Goal: Transaction & Acquisition: Purchase product/service

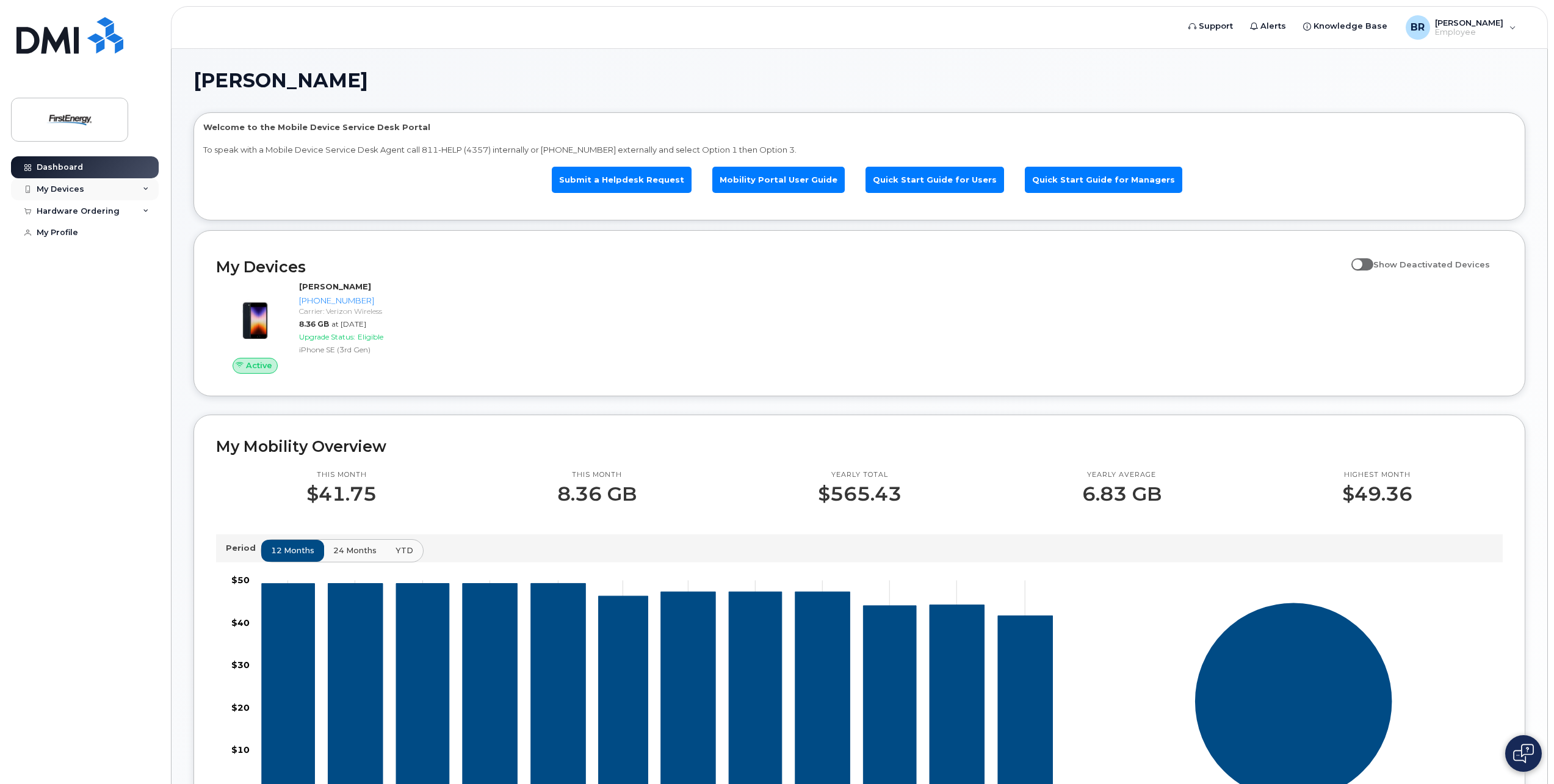
click at [63, 188] on div "My Devices" at bounding box center [60, 189] width 47 height 10
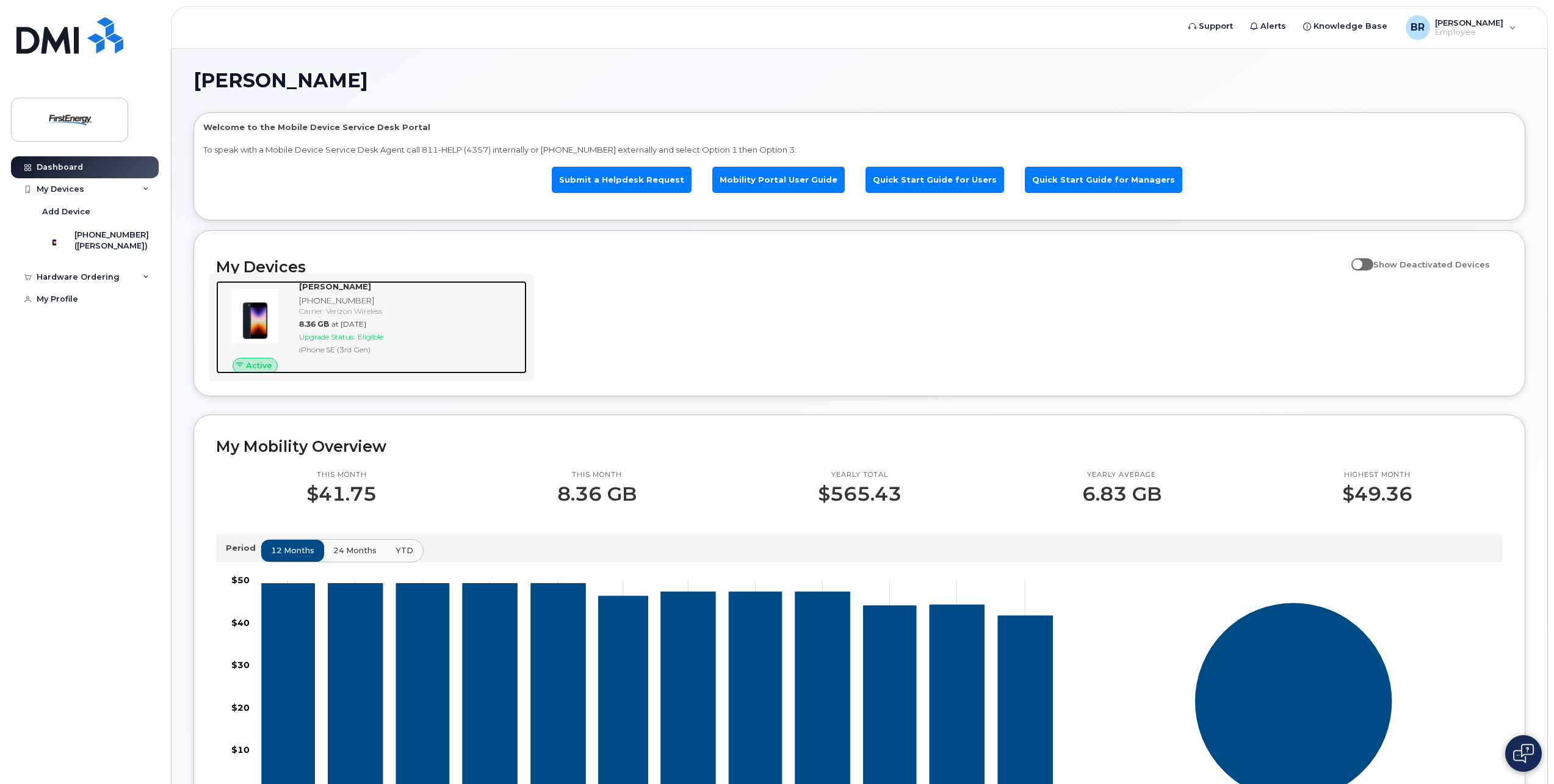
click at [313, 341] on div "Upgrade Status: Eligible" at bounding box center [410, 337] width 223 height 11
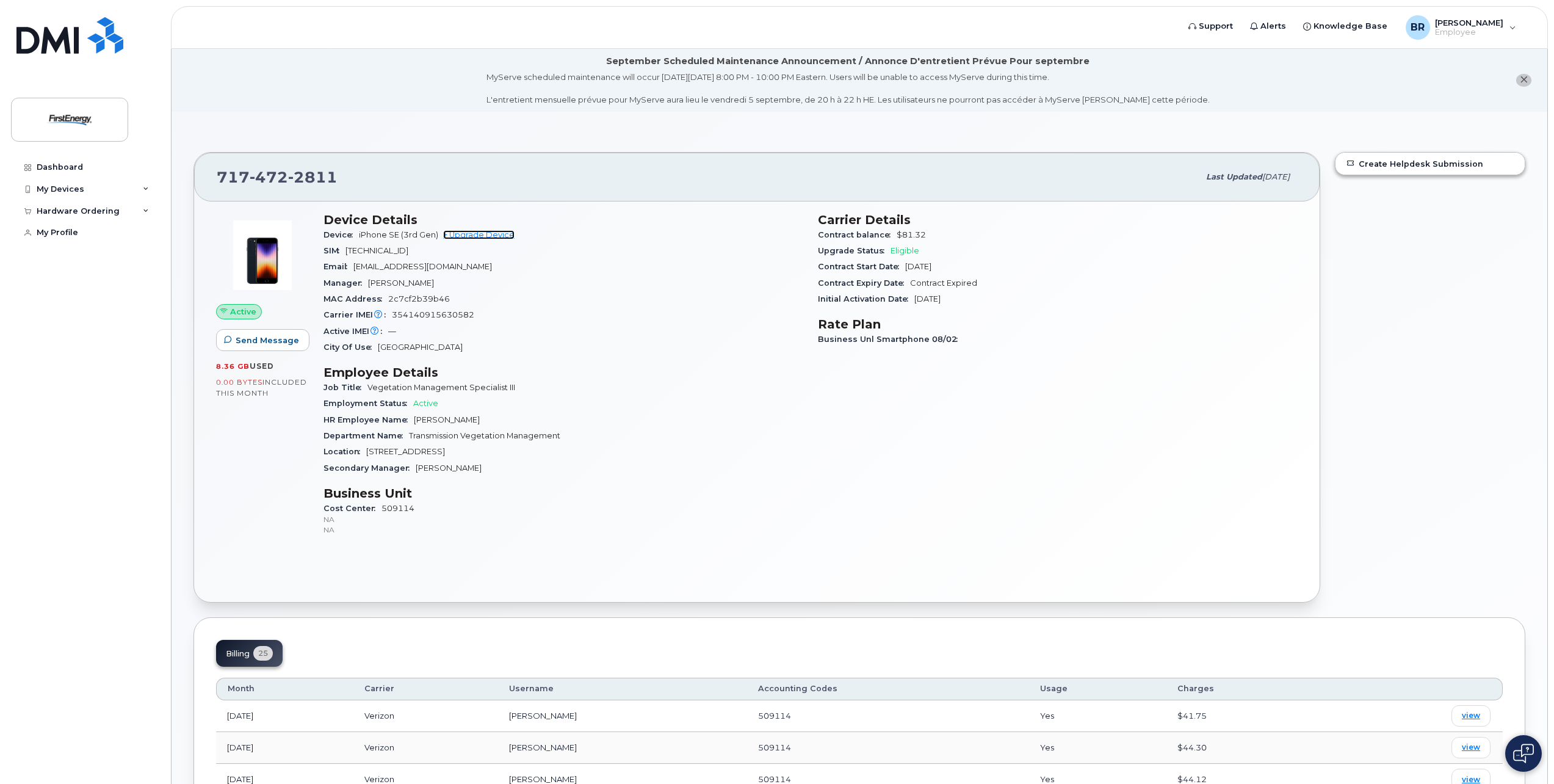
click at [477, 234] on link "+ Upgrade Device" at bounding box center [479, 234] width 72 height 9
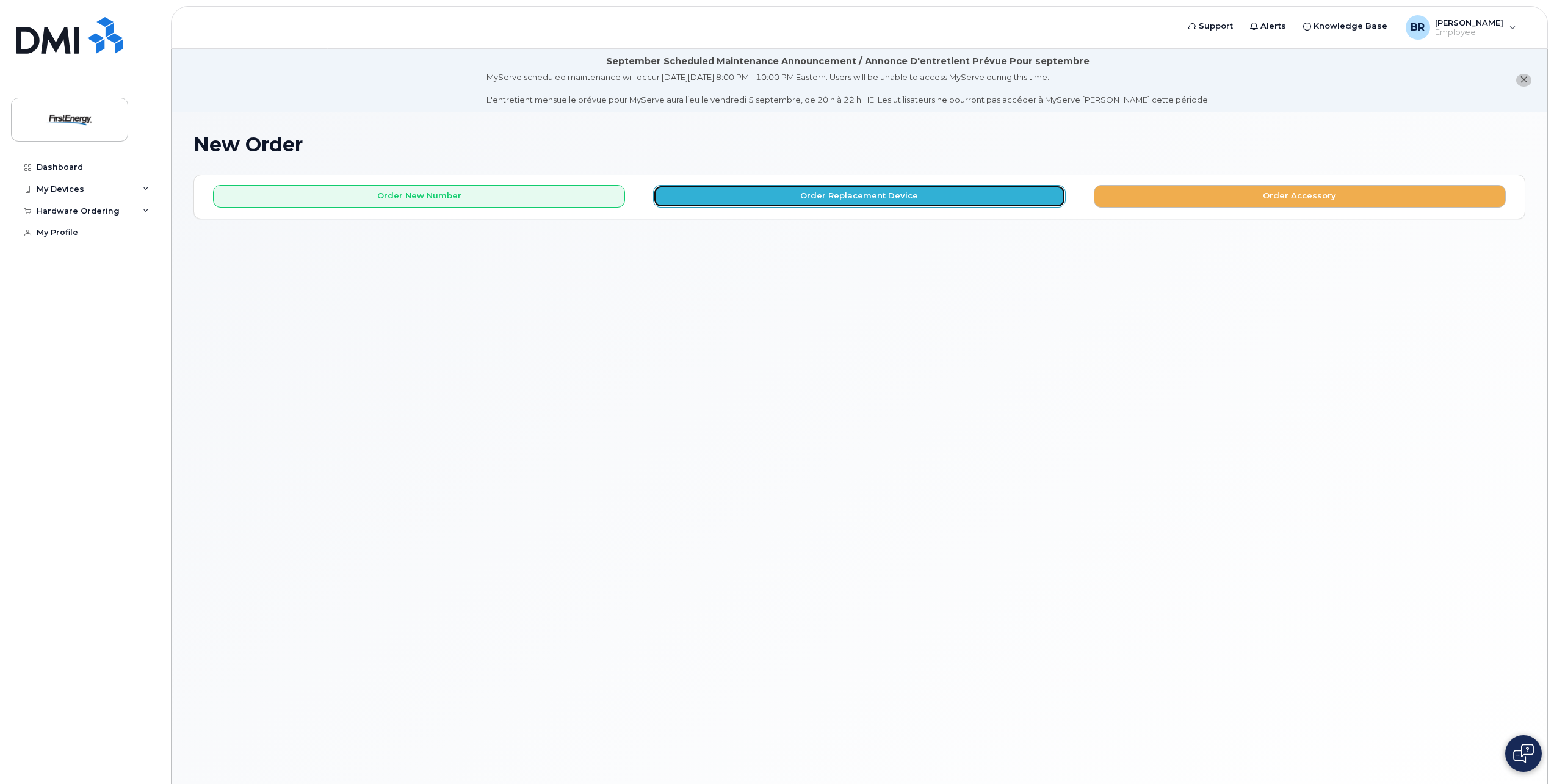
click at [861, 190] on button "Order Replacement Device" at bounding box center [859, 196] width 412 height 22
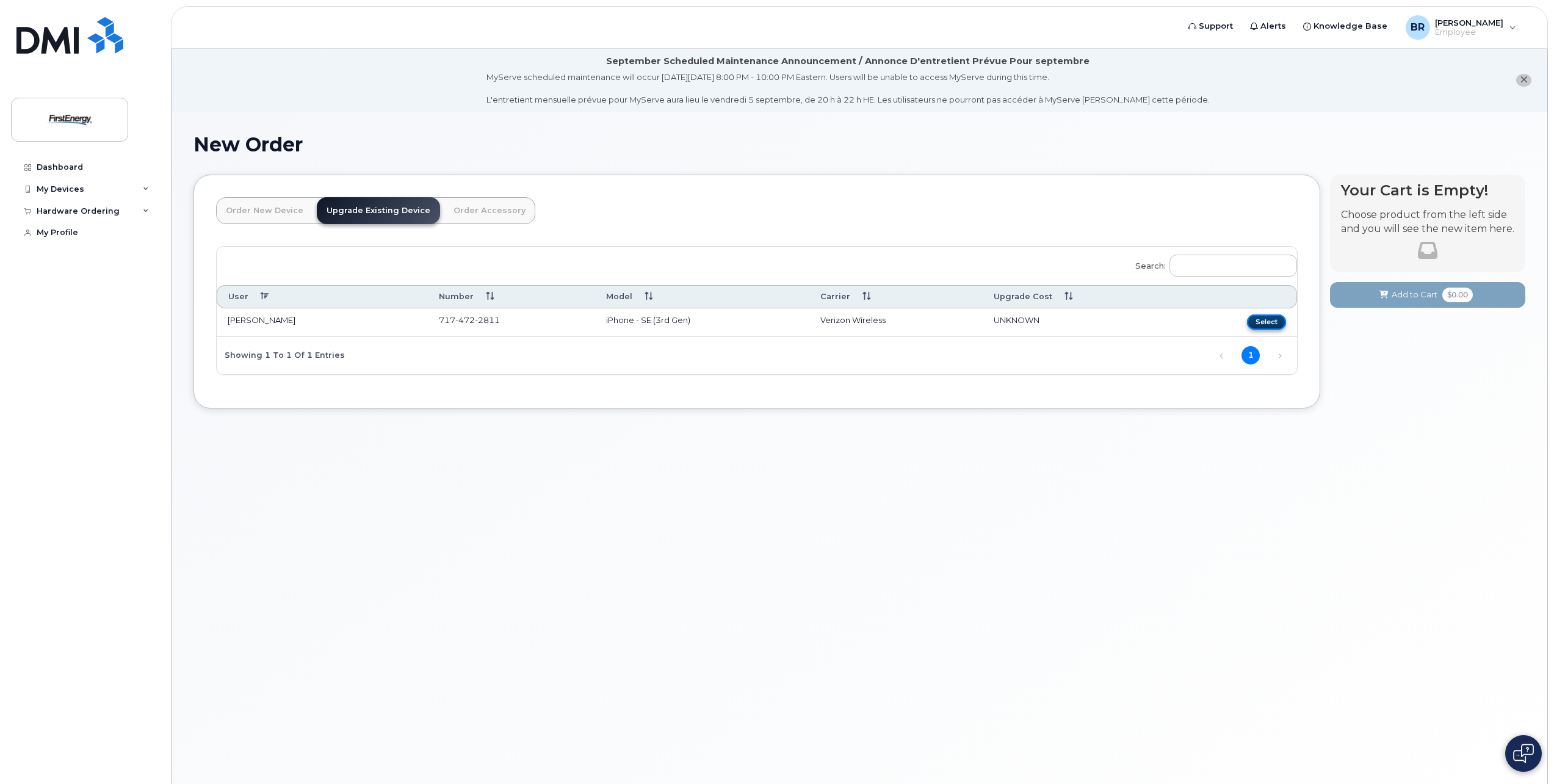
click at [1271, 323] on button "Select" at bounding box center [1267, 322] width 39 height 15
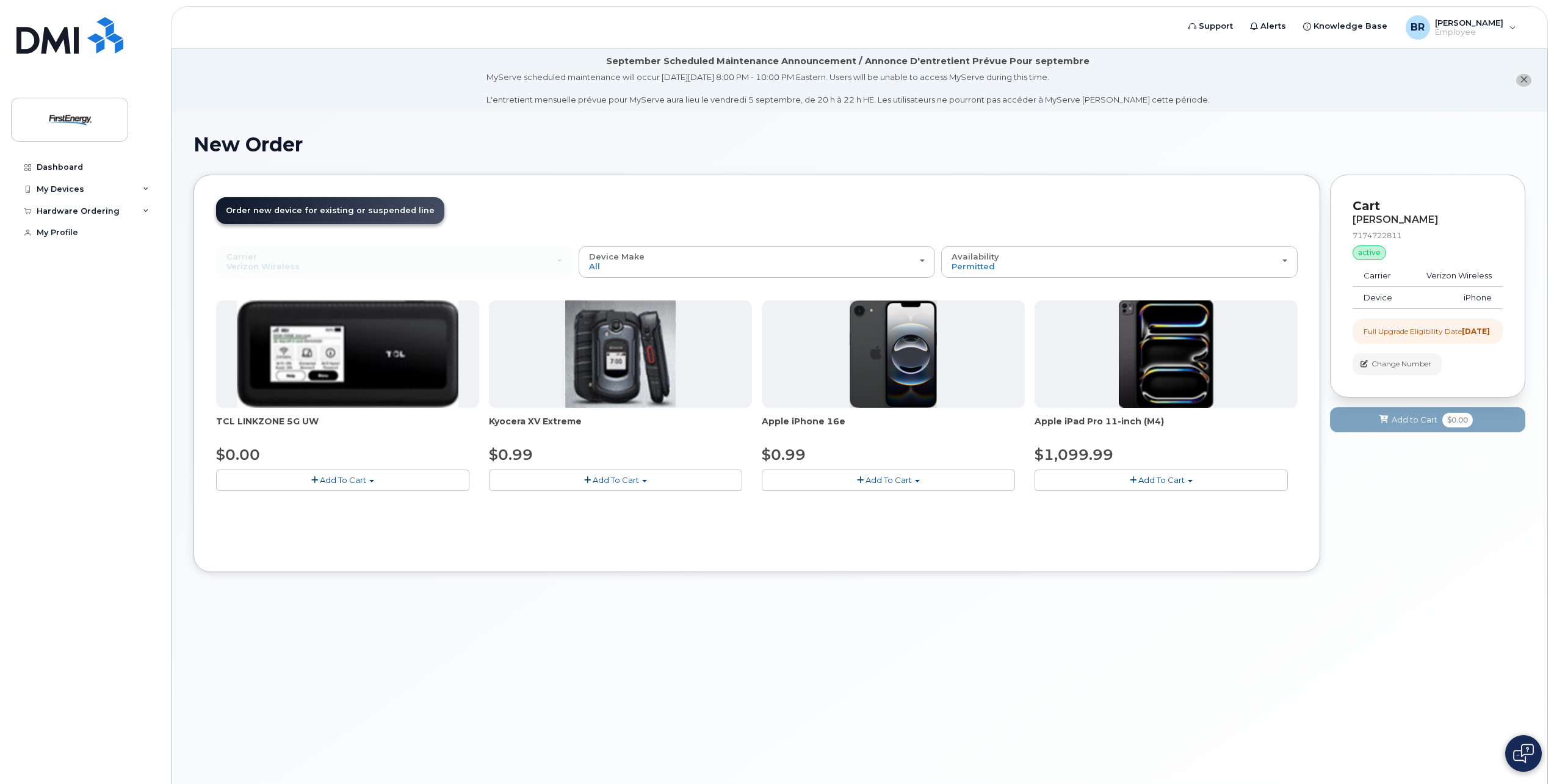
click at [866, 480] on span "Add To Cart" at bounding box center [889, 479] width 46 height 10
click at [978, 521] on div "Carrier Verizon Wireless AT&T Wireless US Cellular Verizon Wireless AT&T Wirele…" at bounding box center [757, 398] width 1082 height 304
click at [917, 479] on button "Add To Cart" at bounding box center [888, 480] width 253 height 21
click at [931, 525] on div "Carrier Verizon Wireless AT&T Wireless US Cellular Verizon Wireless AT&T Wirele…" at bounding box center [757, 398] width 1082 height 304
click at [886, 478] on span "Add To Cart" at bounding box center [889, 479] width 46 height 10
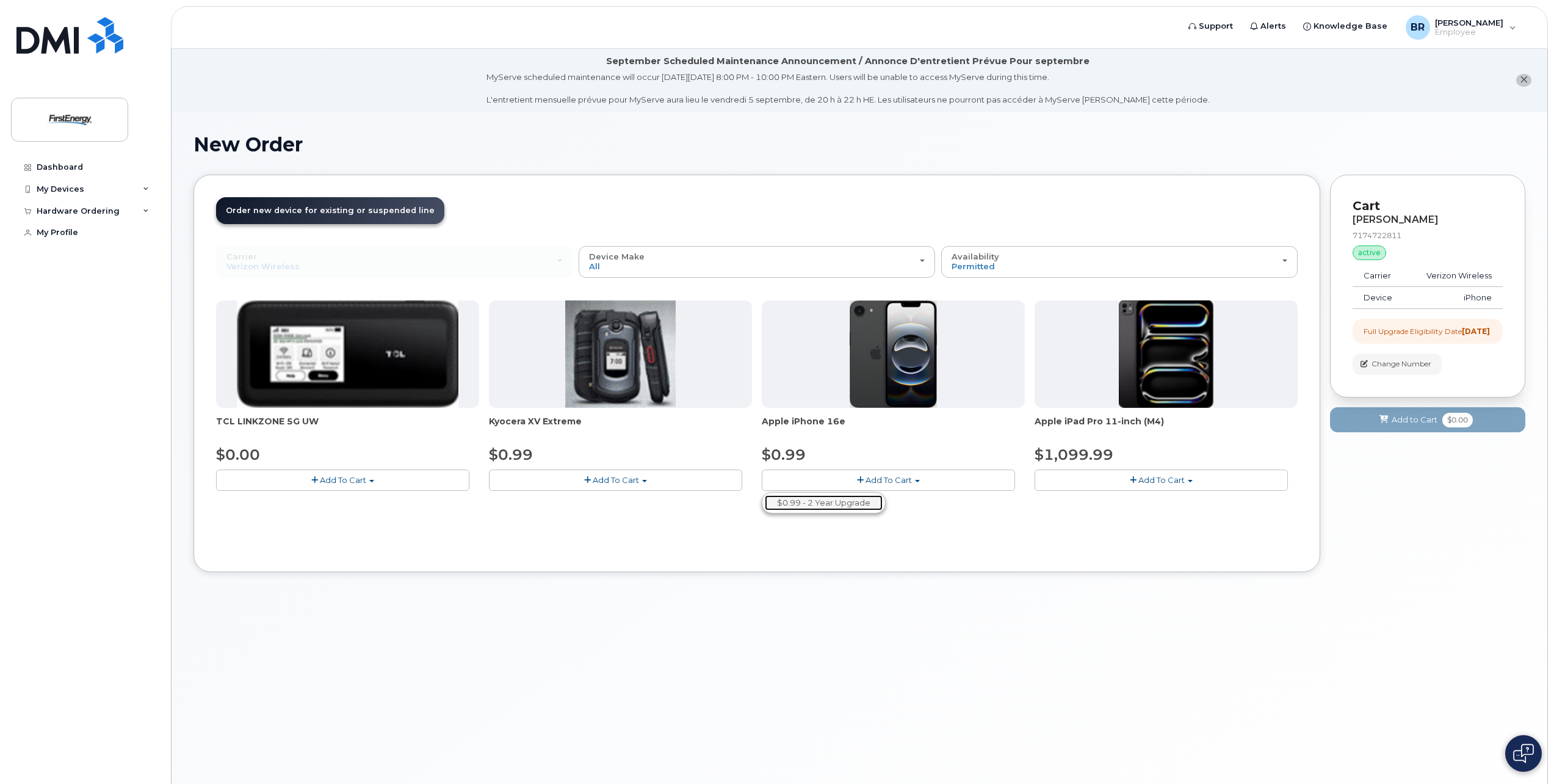
click at [865, 506] on link "$0.99 - 2 Year Upgrade" at bounding box center [824, 502] width 118 height 15
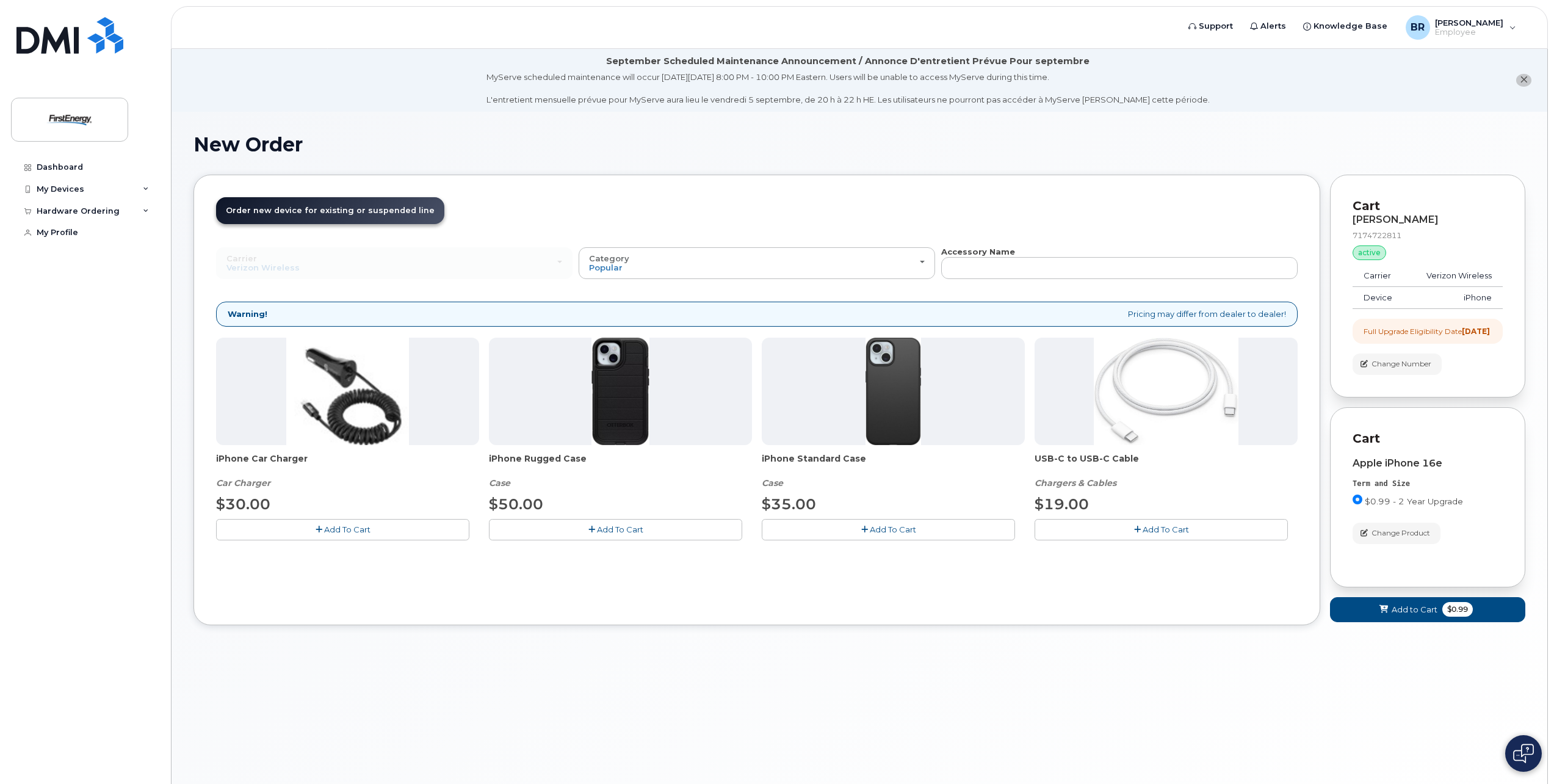
click at [1154, 529] on span "Add To Cart" at bounding box center [1166, 529] width 46 height 10
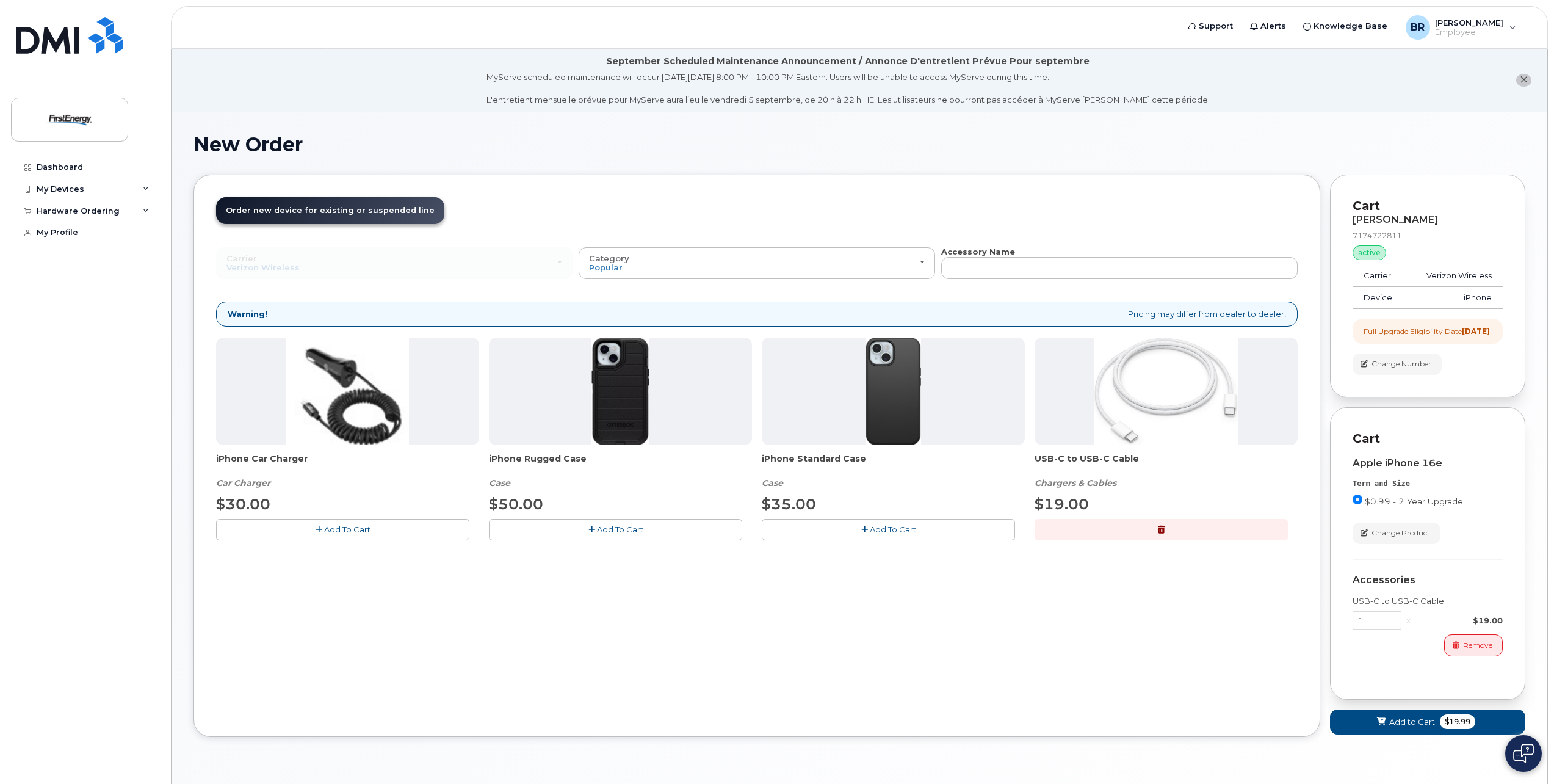
click at [347, 529] on span "Add To Cart" at bounding box center [348, 529] width 46 height 10
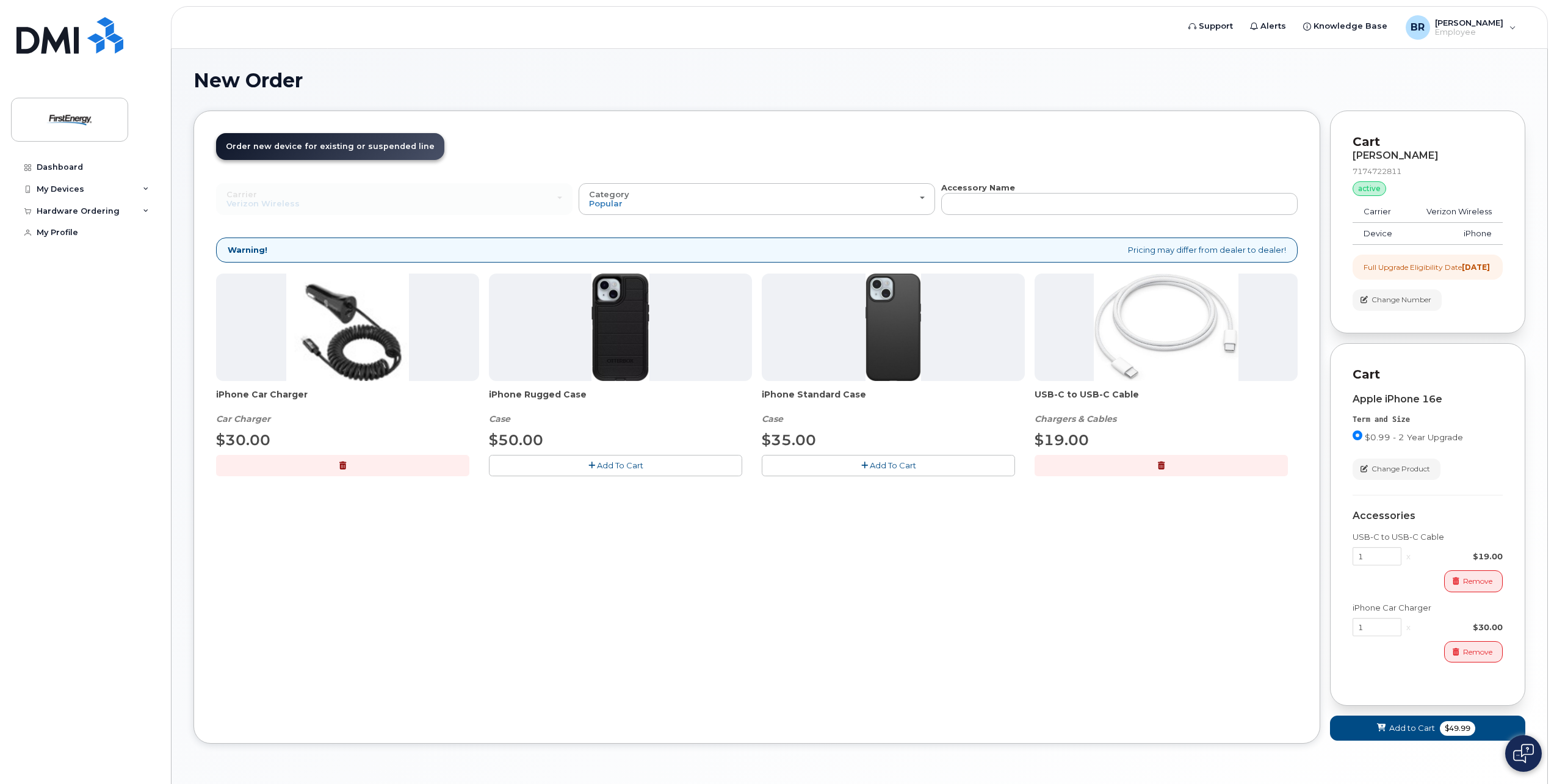
scroll to position [114, 0]
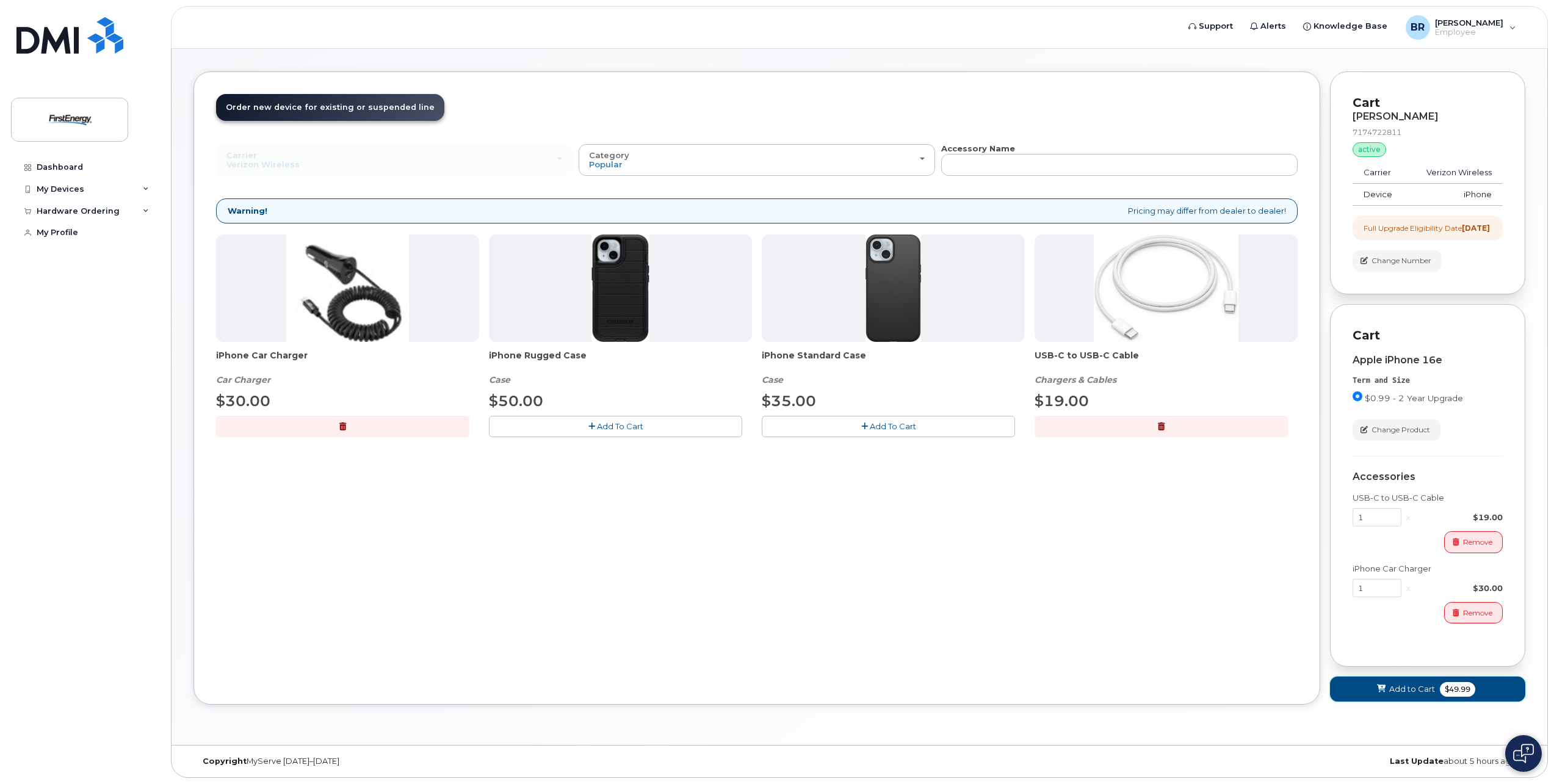
click at [1415, 690] on span "Add to Cart" at bounding box center [1412, 688] width 46 height 12
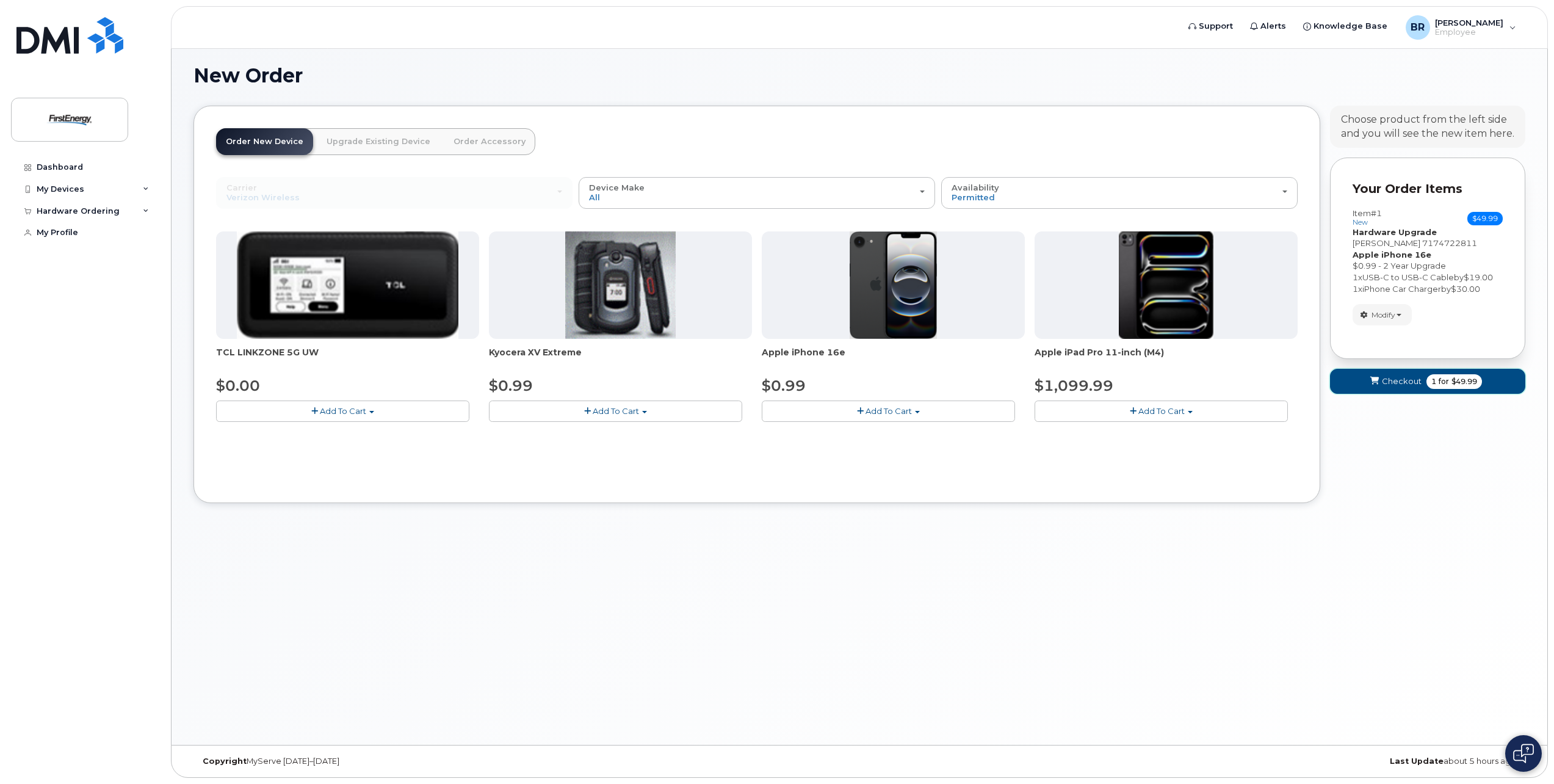
click at [1391, 378] on span "Checkout" at bounding box center [1402, 381] width 39 height 12
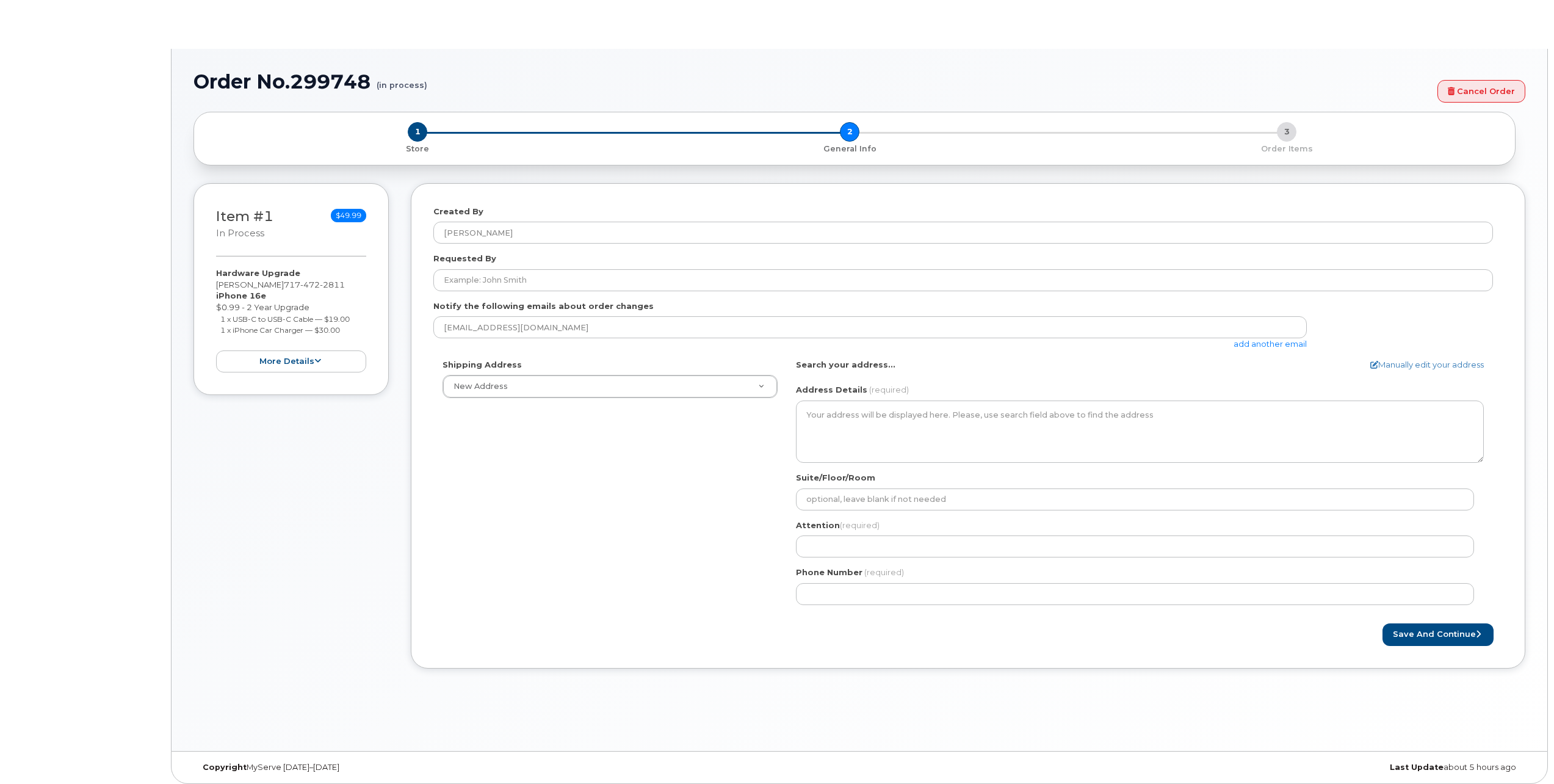
select select
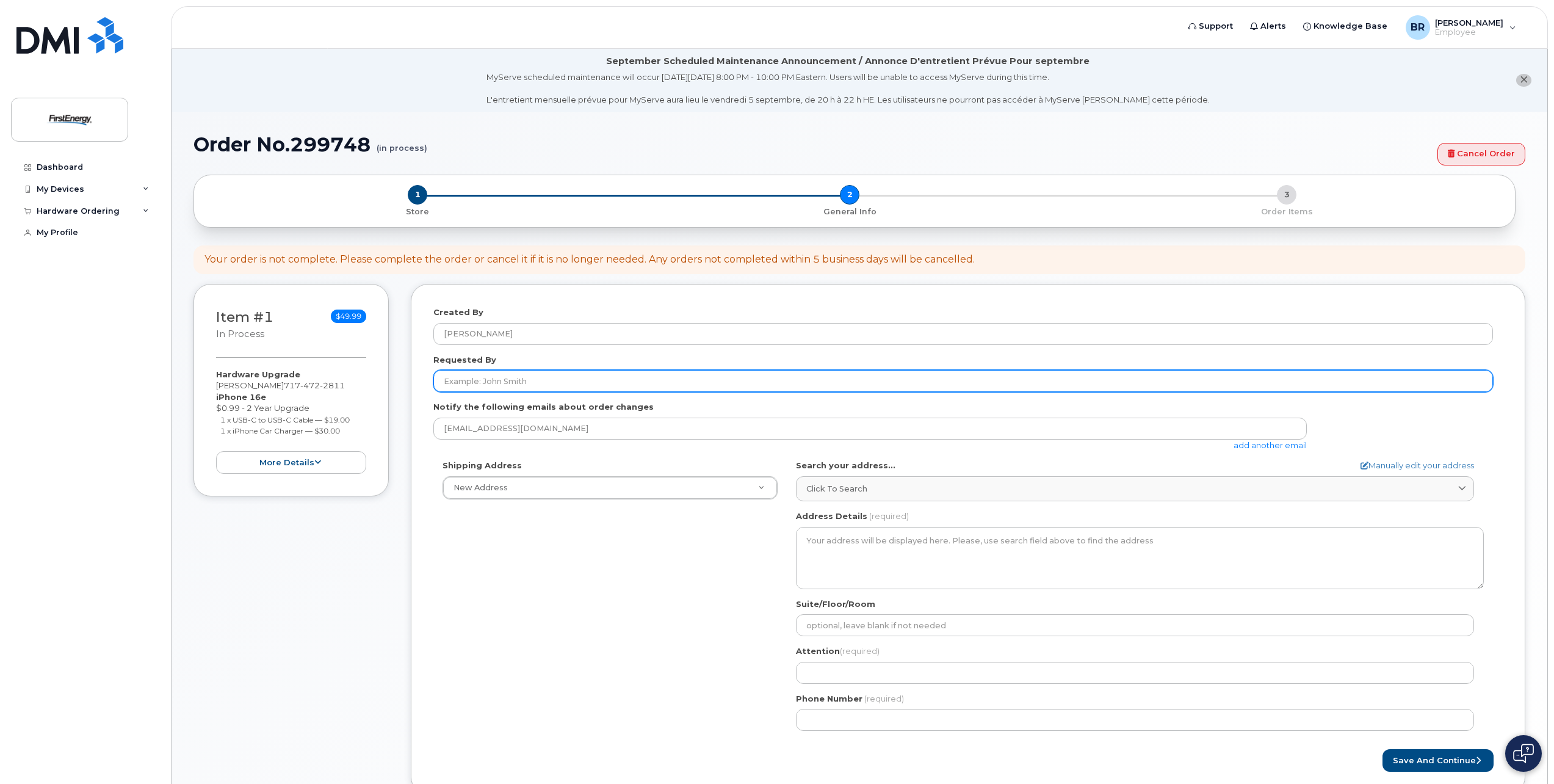
click at [536, 382] on input "Requested By" at bounding box center [963, 381] width 1060 height 22
type input "R"
type input "[PERSON_NAME]"
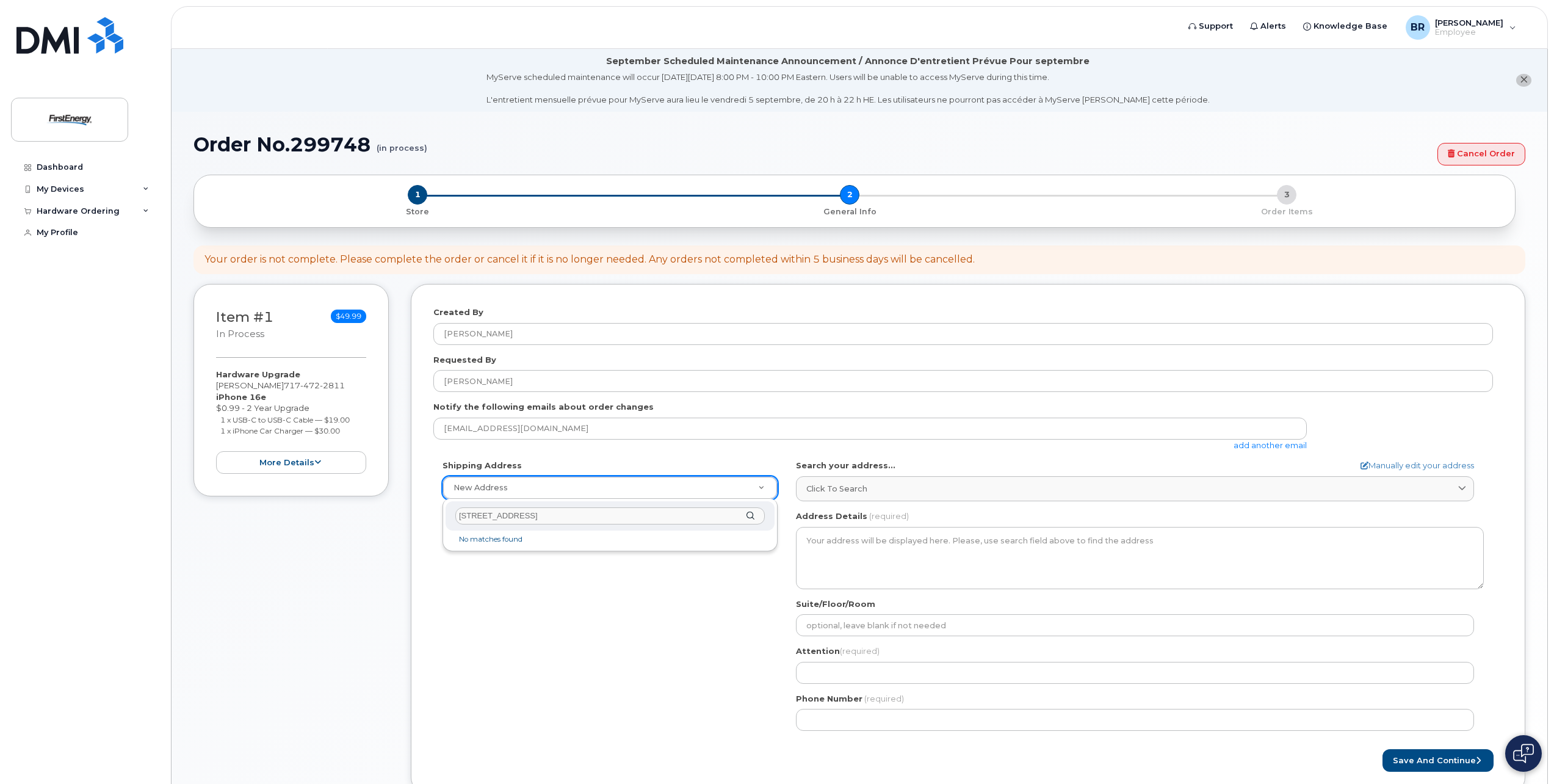
type input "501 Parkway BLVD York pa 17404"
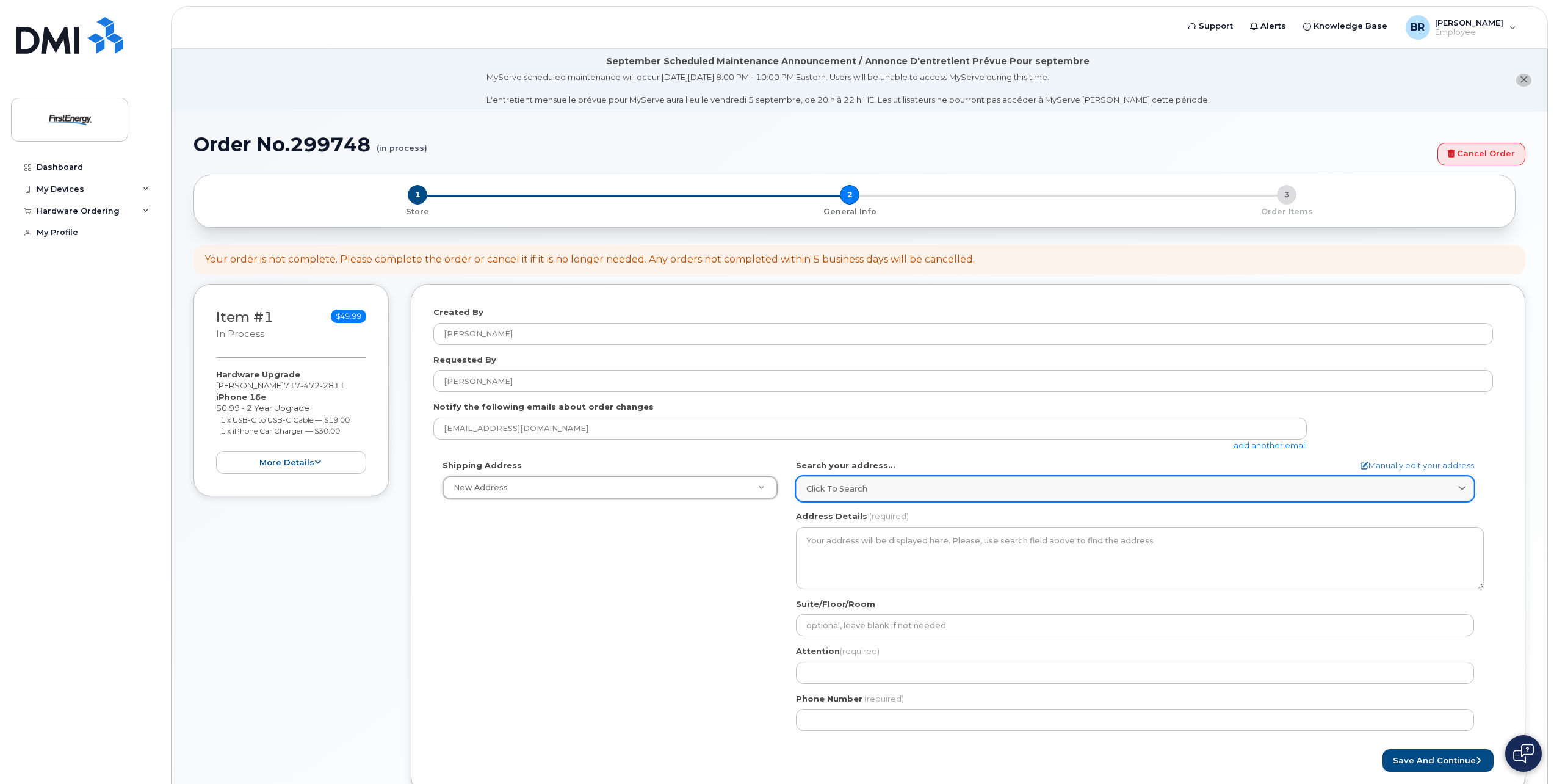
click at [875, 485] on div "Click to search" at bounding box center [1135, 488] width 657 height 12
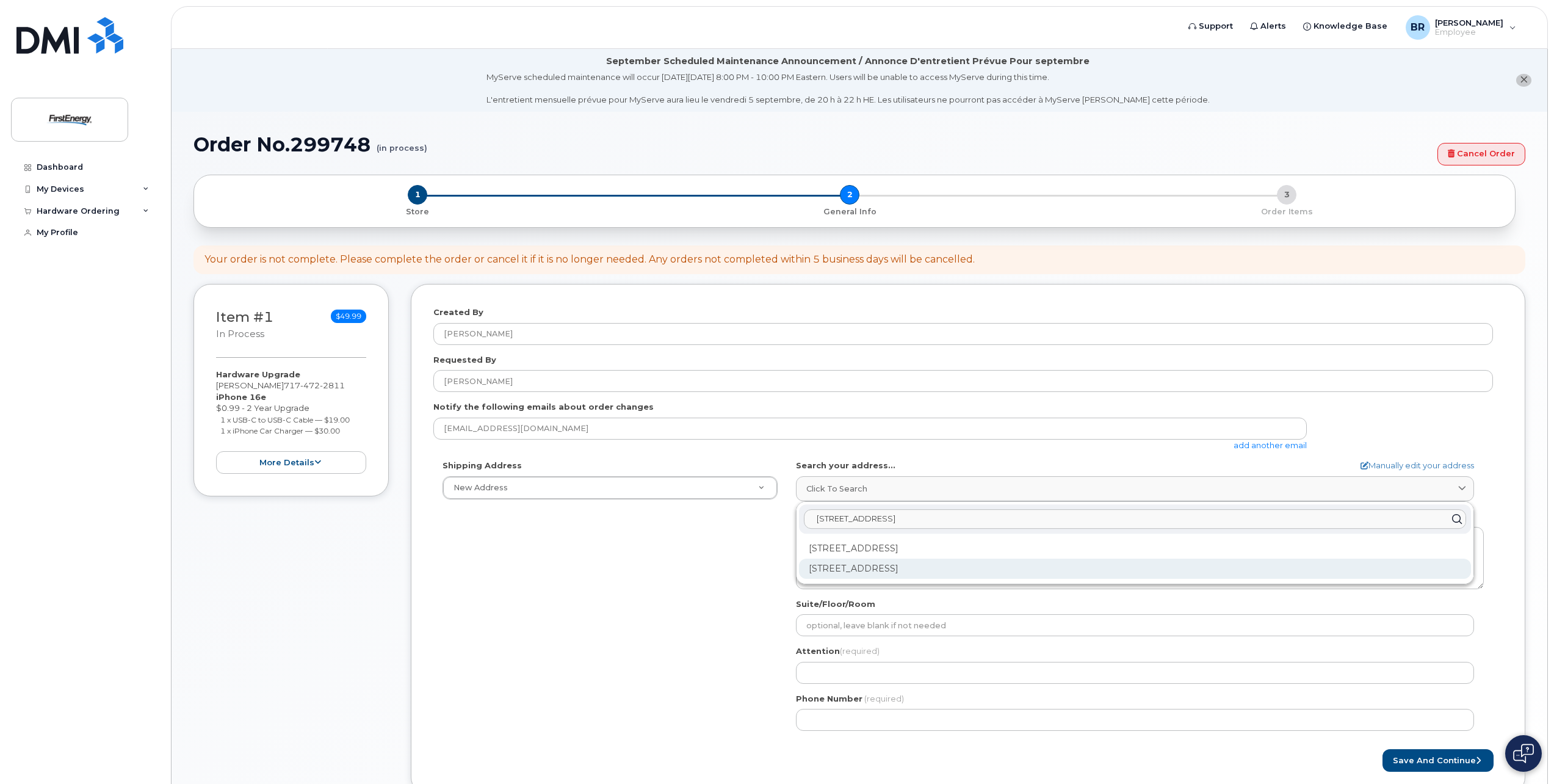
type input "501 Parkway Blvd"
click at [891, 565] on div "501 Parkway Blvd York PA 17404-2643" at bounding box center [1136, 569] width 672 height 21
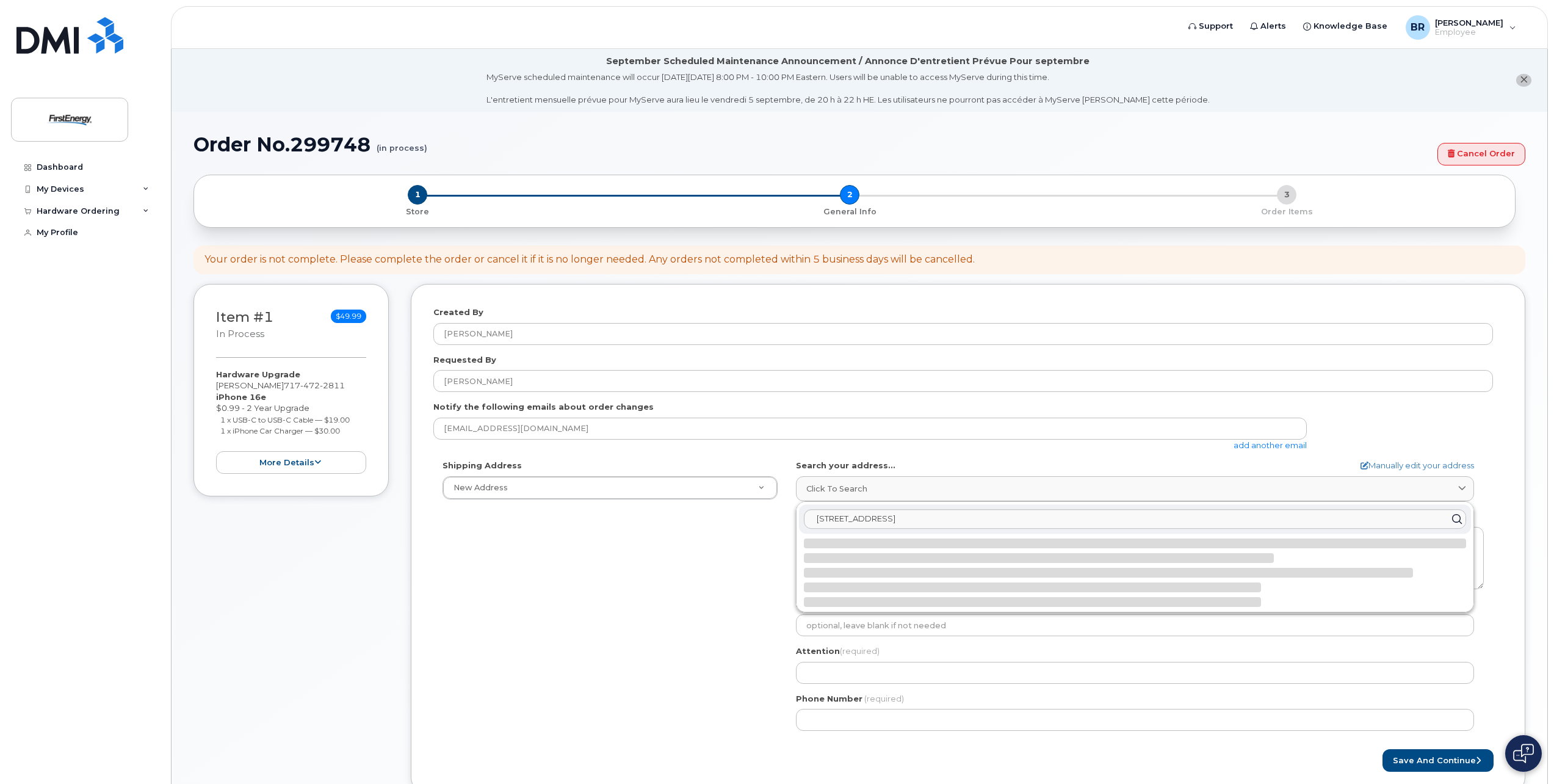
select select
type textarea "501 Parkway Blvd YORK PA 17404-2643 UNITED STATES"
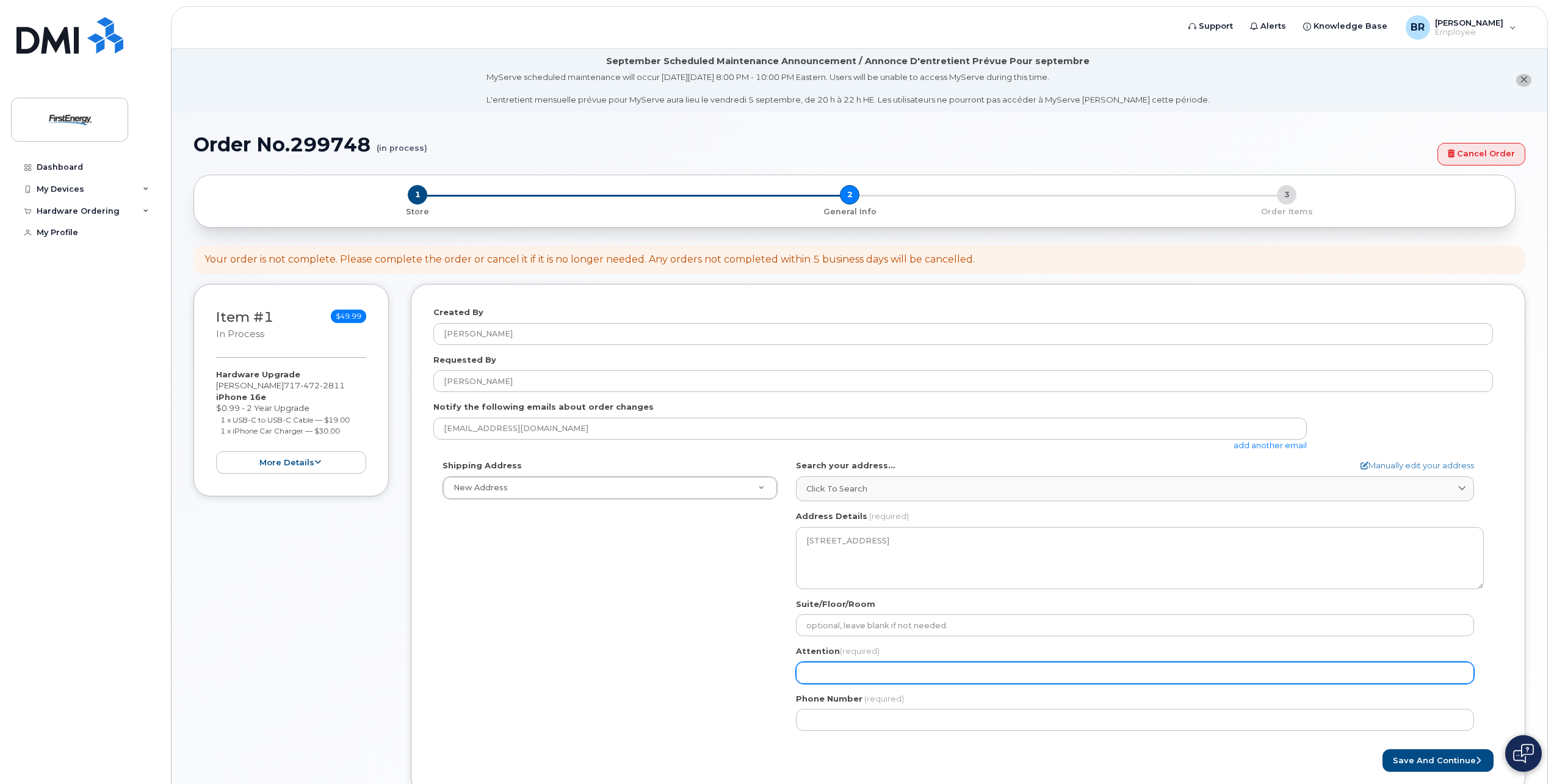
click at [831, 667] on input "Attention (required)" at bounding box center [1135, 672] width 679 height 22
select select
type input "R"
select select
type input "Ri"
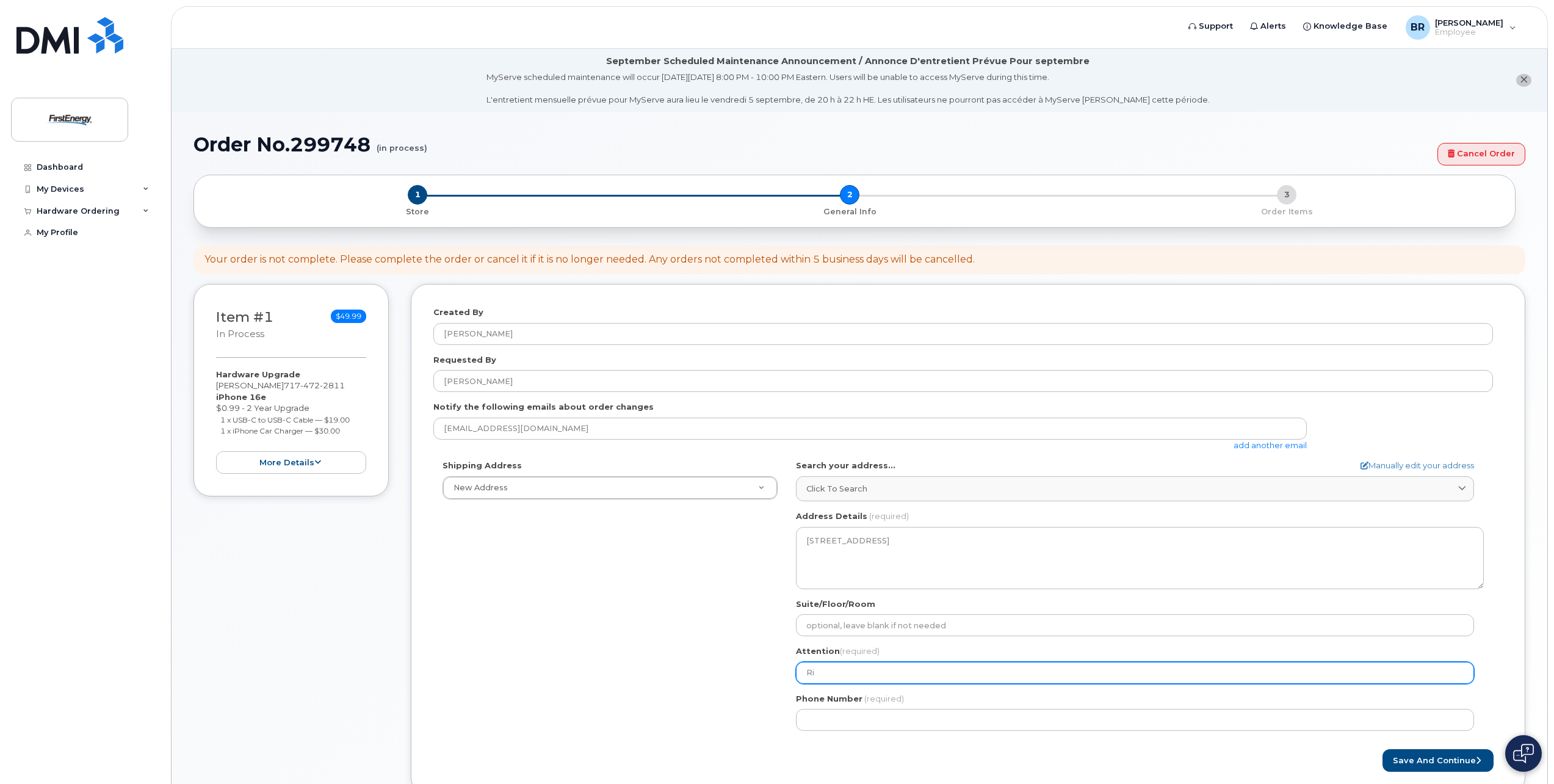
select select
type input "Ric"
select select
type input "Rich"
select select
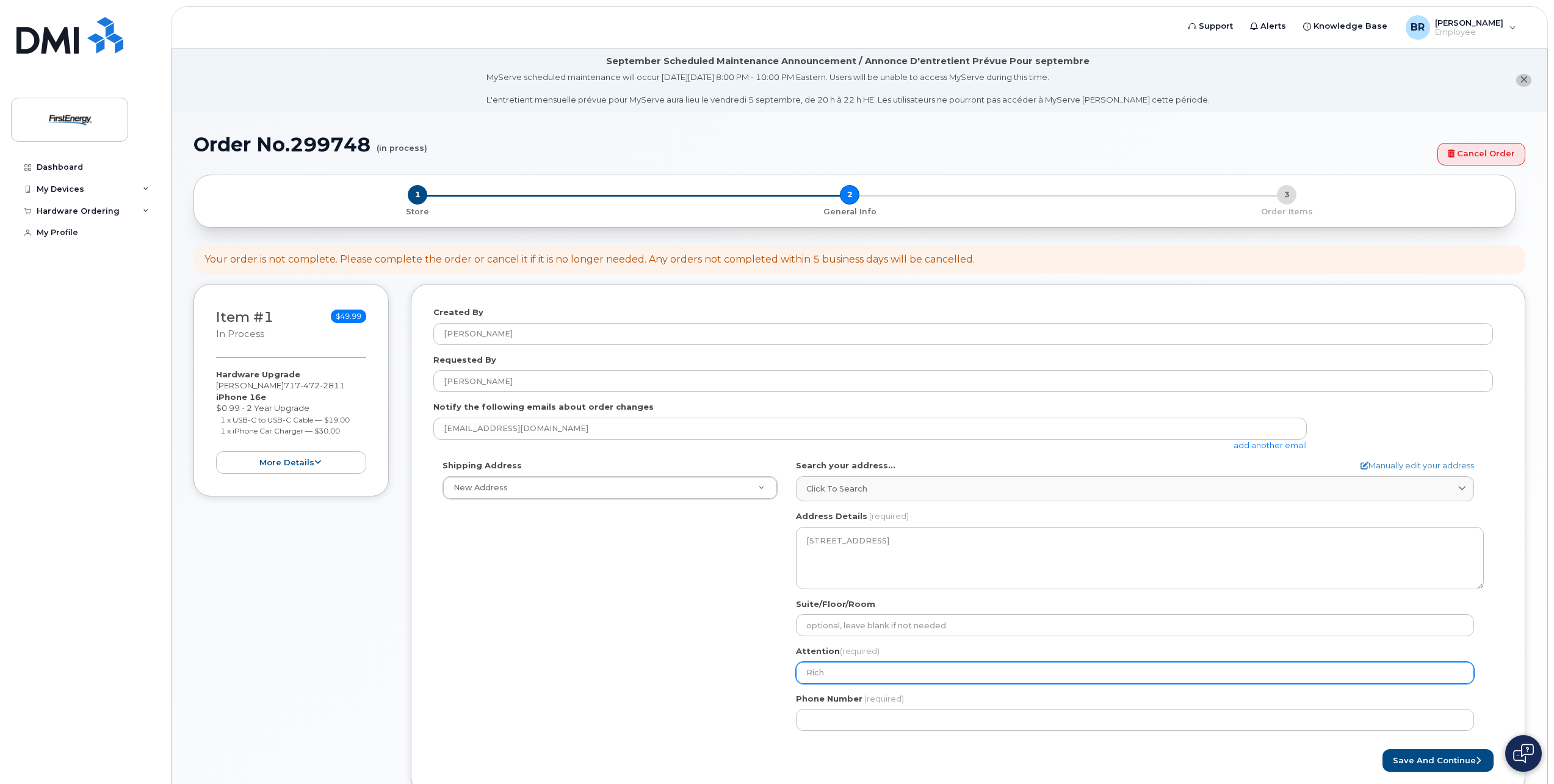
type input "Richa"
select select
type input "Richar"
select select
type input "Richard"
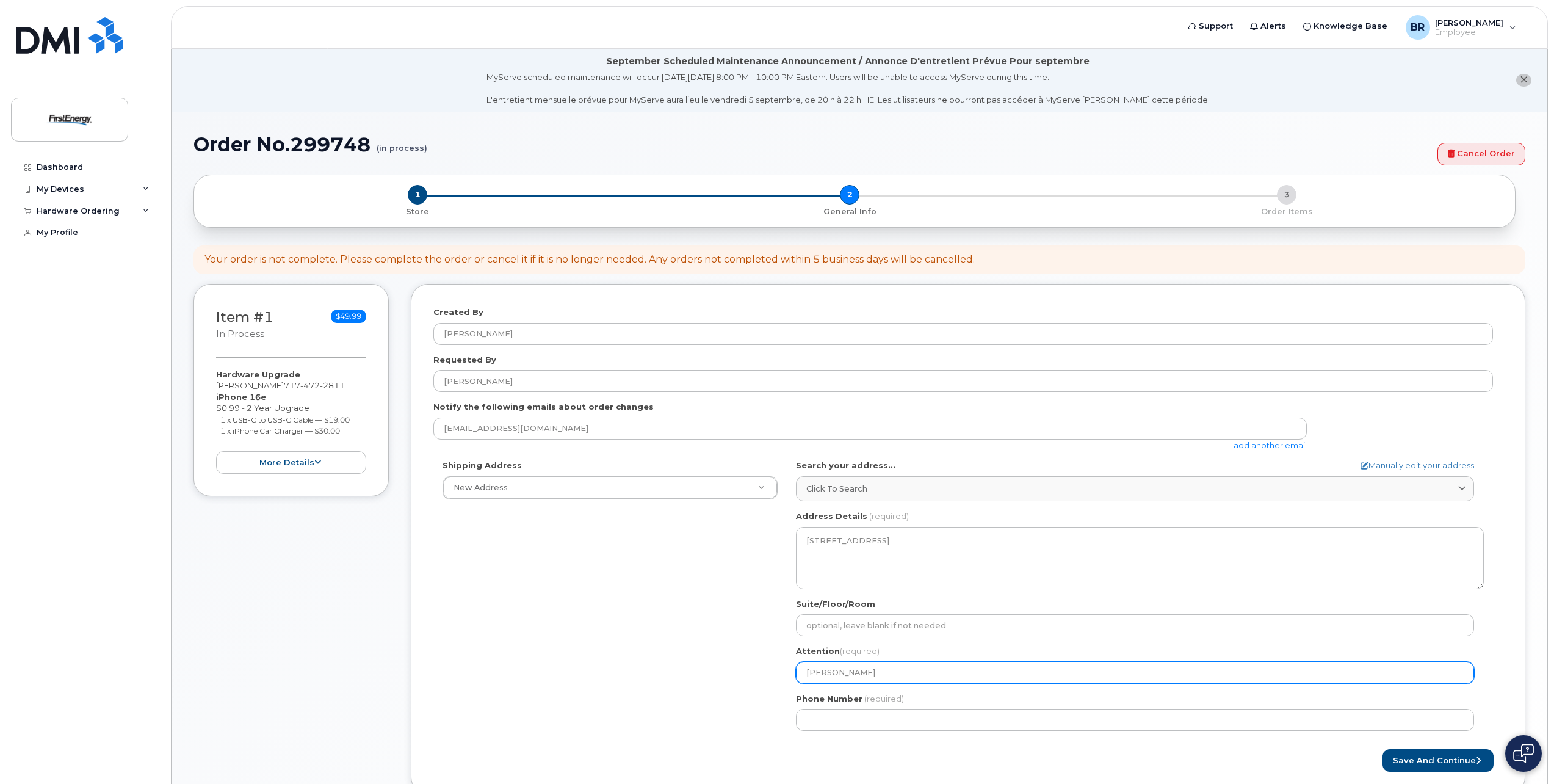
select select
type input "Richard B"
select select
type input "Richard Br"
select select
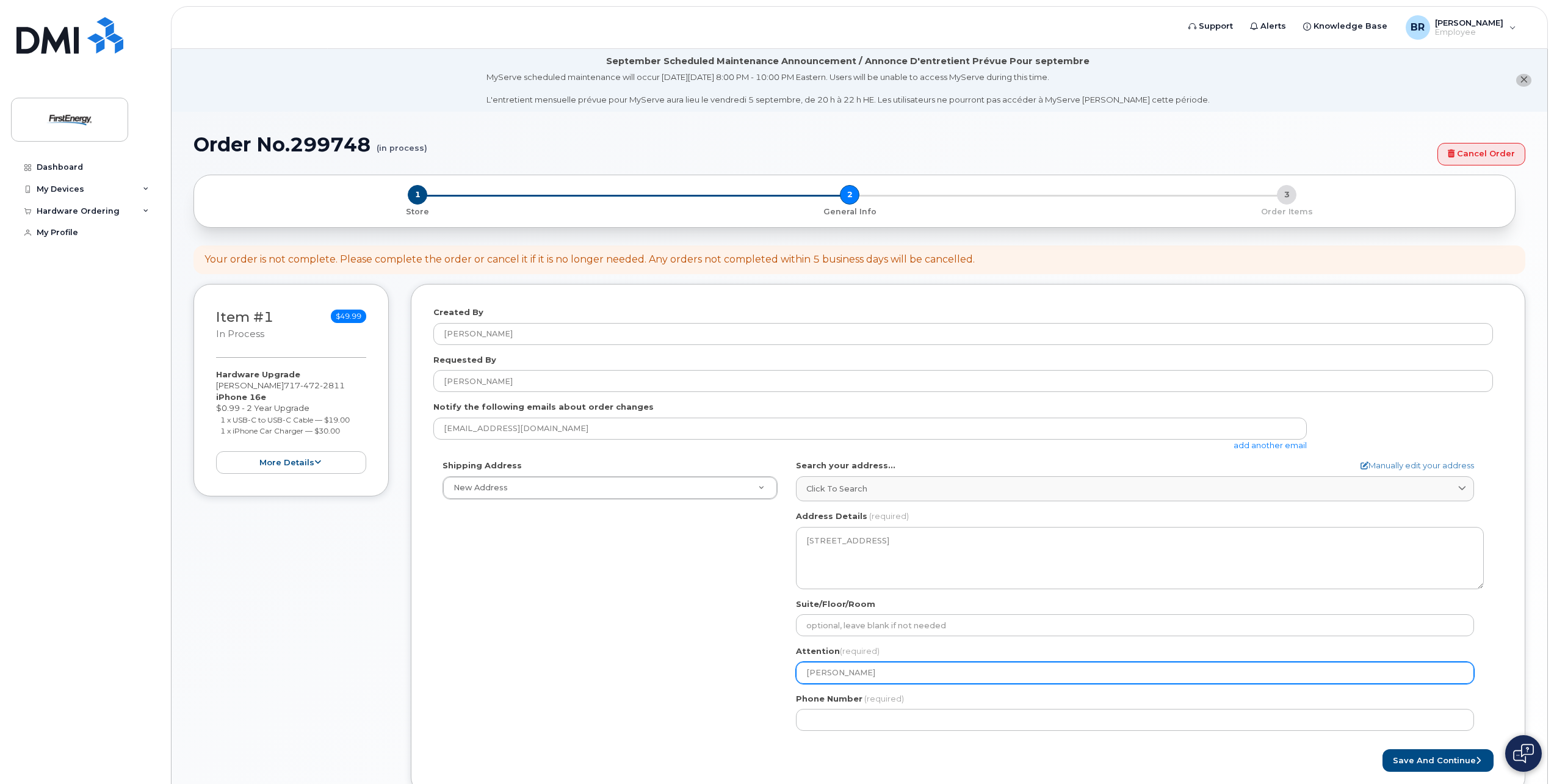
type input "Richard Bra"
select select
type input "Richard Bran"
select select
type input "Richard Brand"
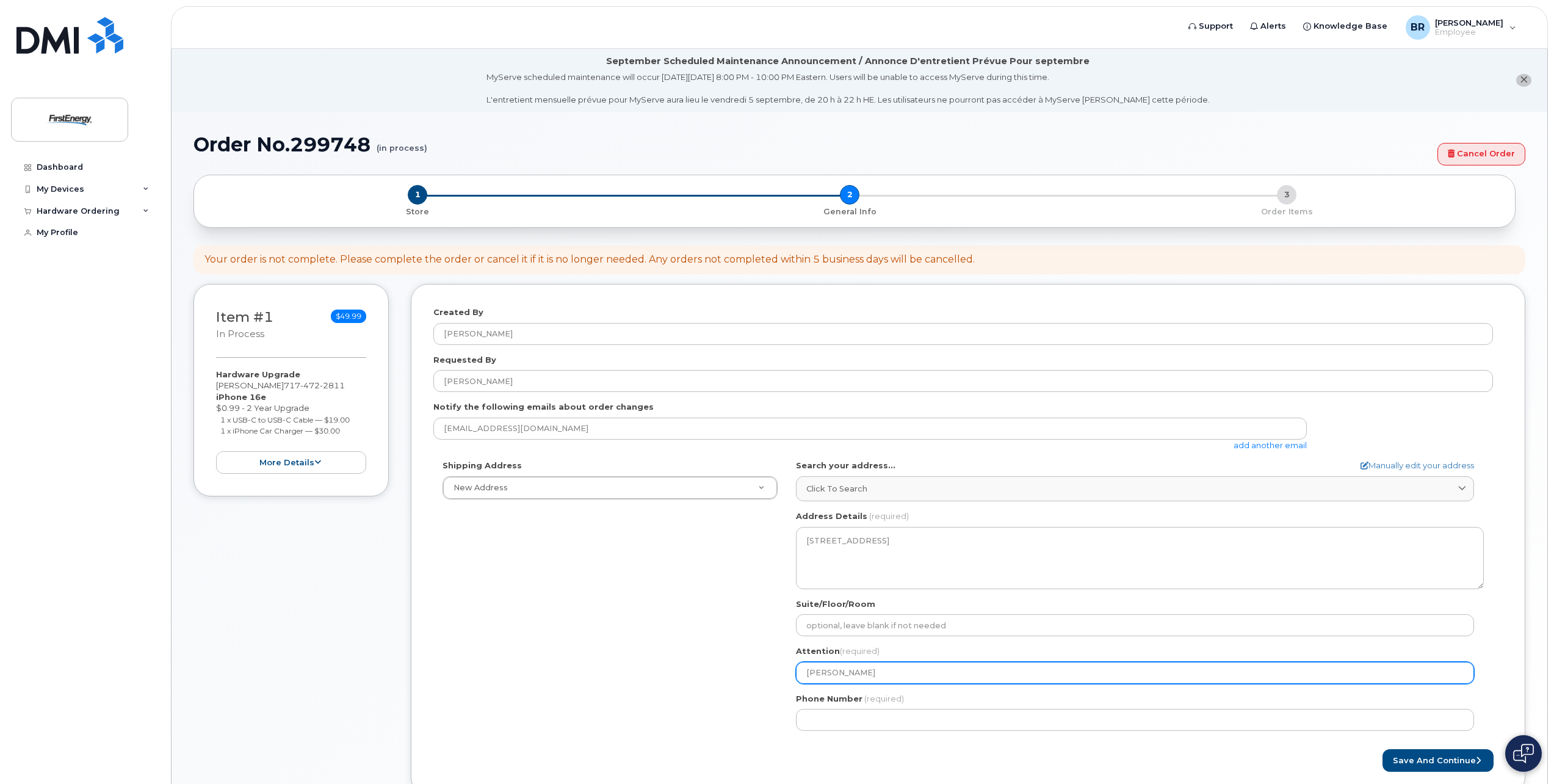
select select
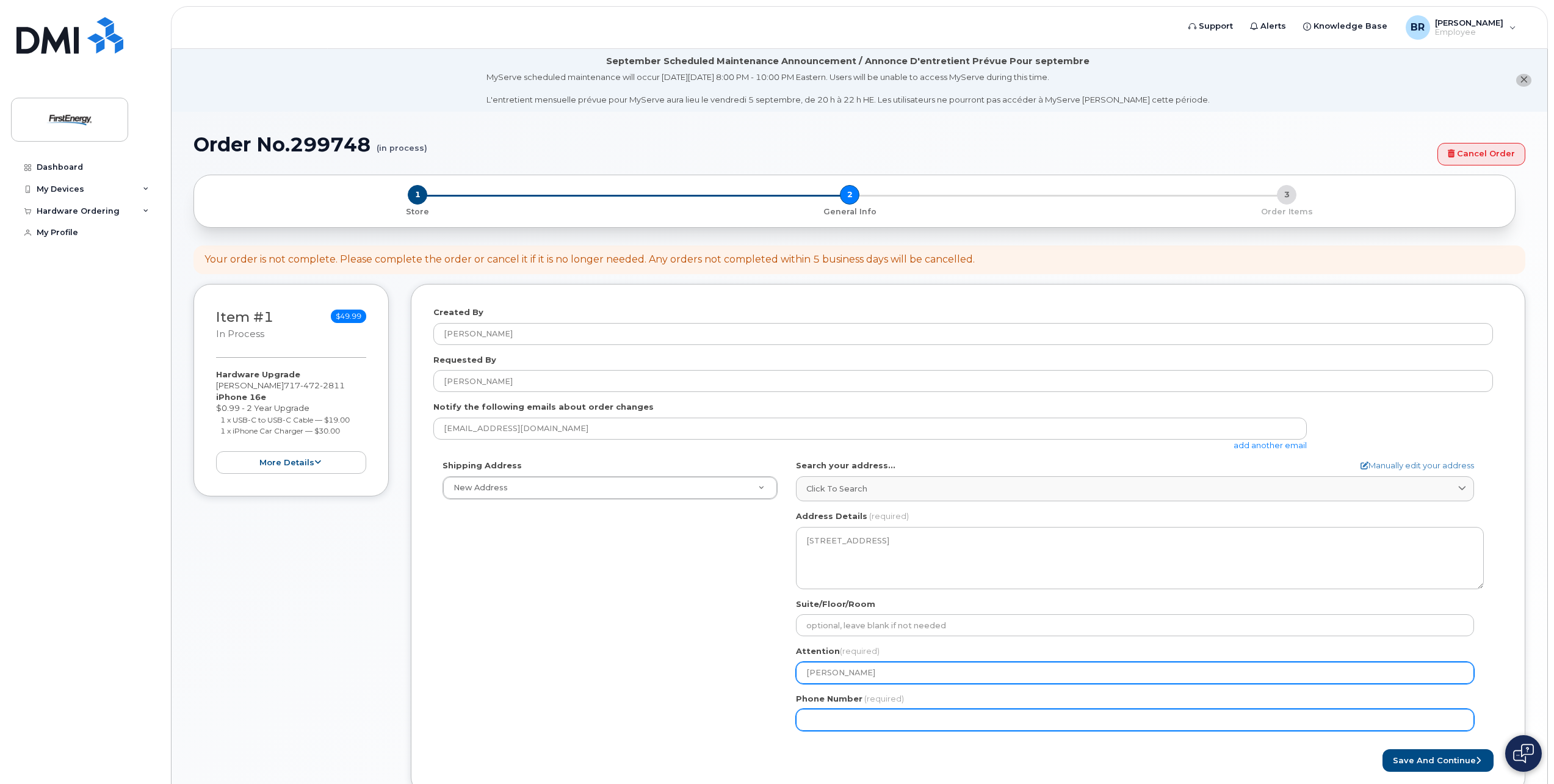
type input "Richard Brandt"
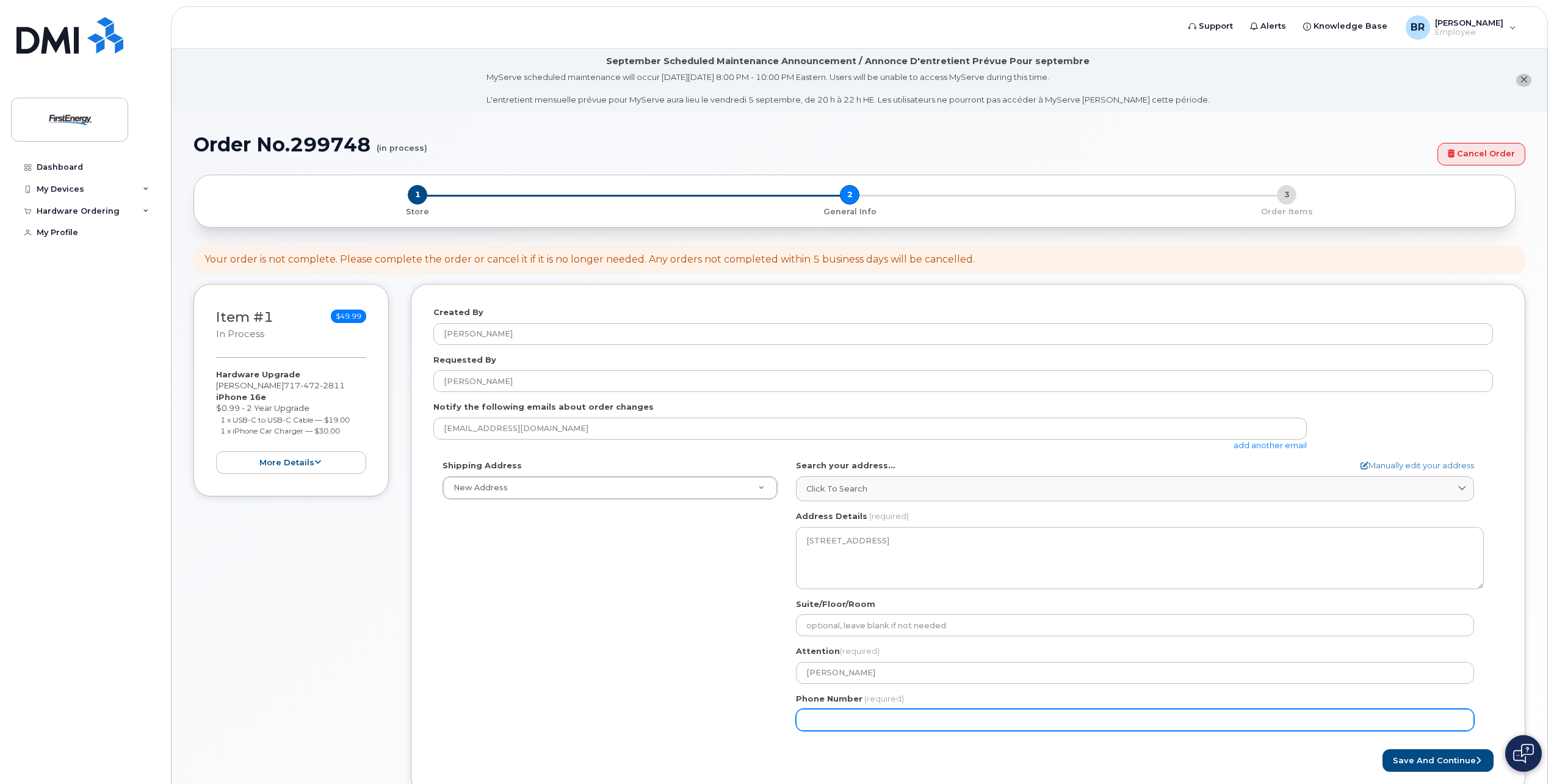
click at [857, 724] on input "Phone Number" at bounding box center [1135, 720] width 679 height 22
type input "717"
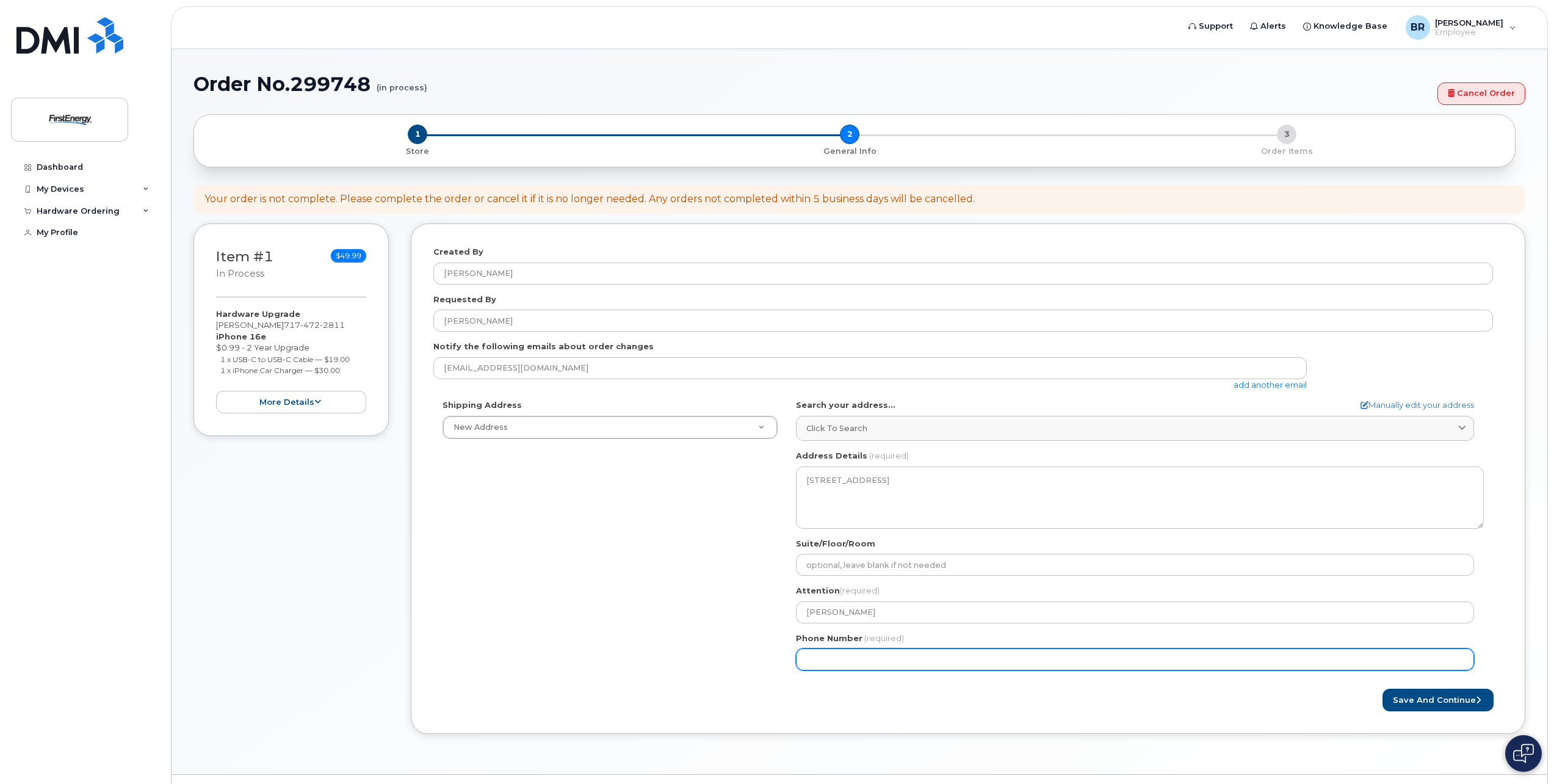
scroll to position [61, 0]
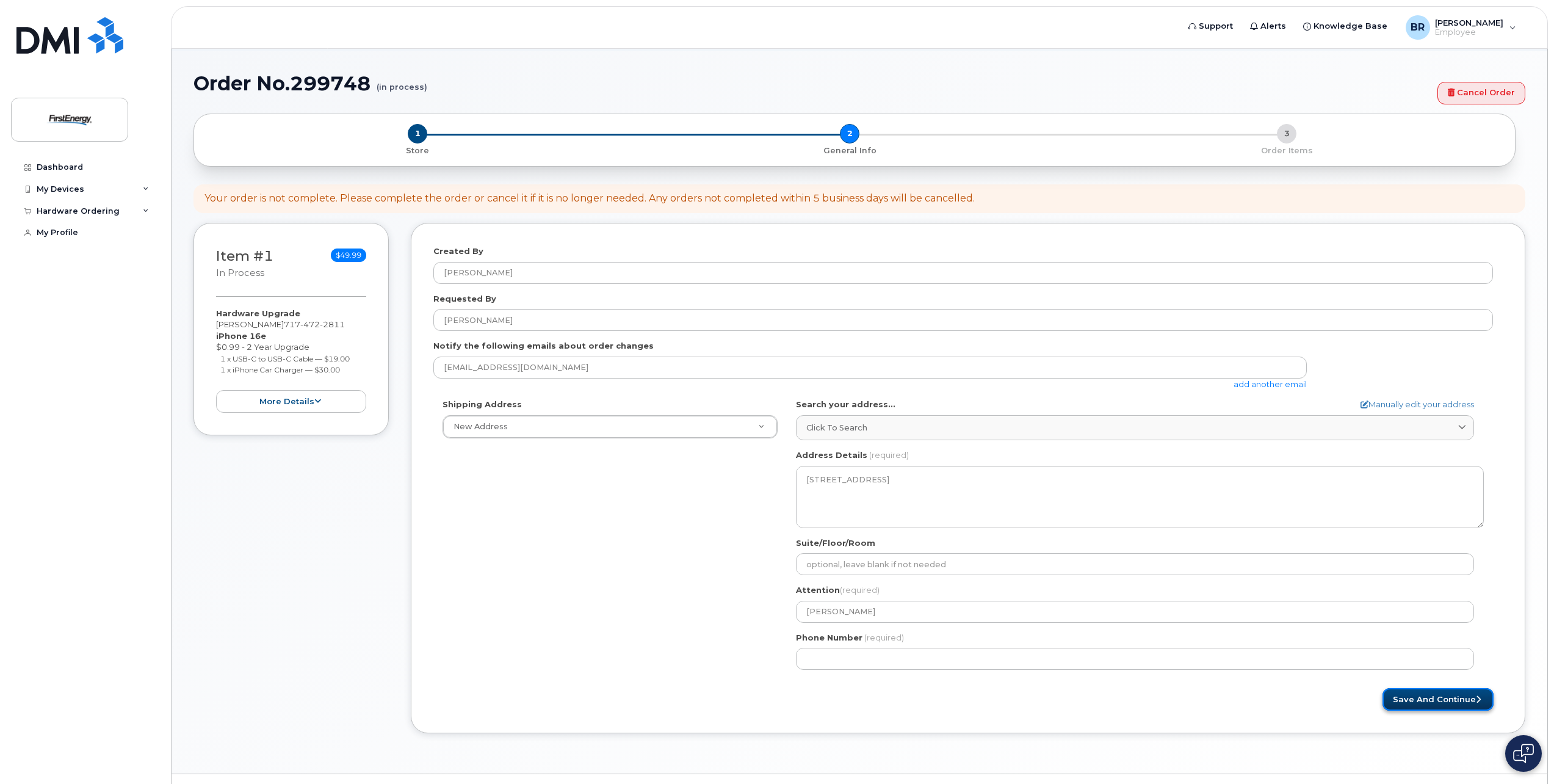
click at [1433, 699] on button "Save and Continue" at bounding box center [1438, 698] width 111 height 22
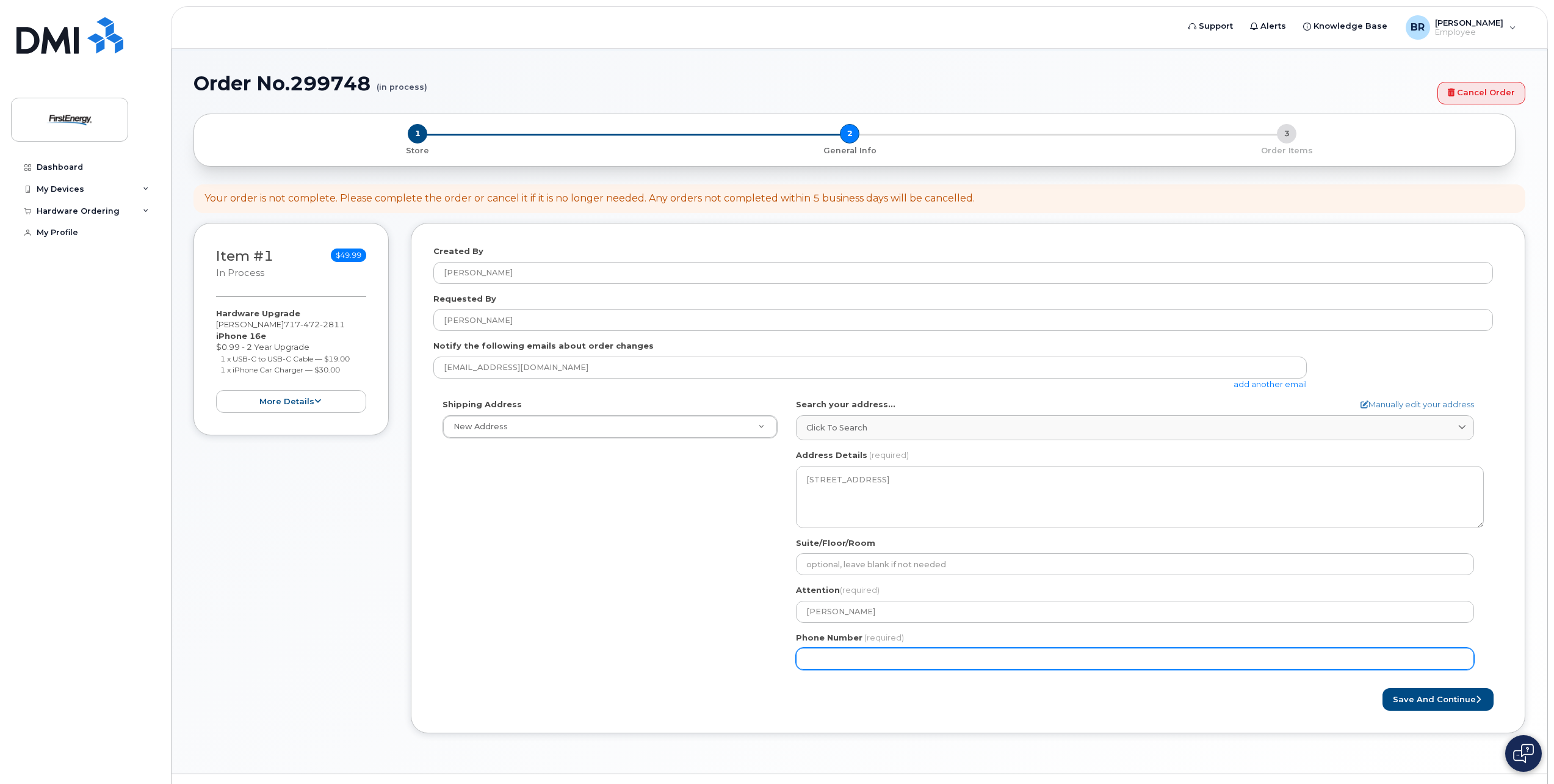
click at [848, 658] on input "Phone Number" at bounding box center [1135, 658] width 679 height 22
select select
type input "7174722811"
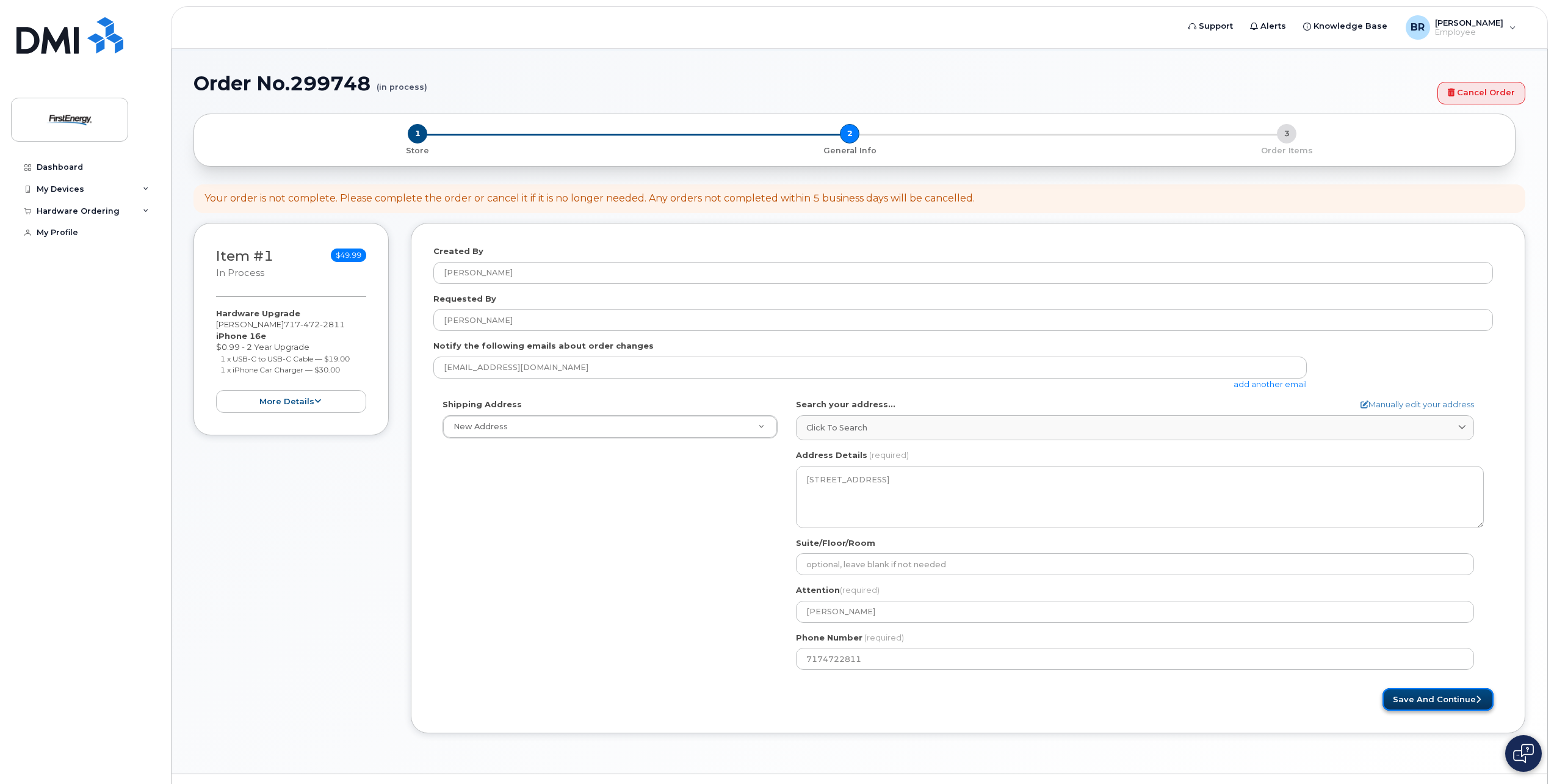
click at [1402, 697] on button "Save and Continue" at bounding box center [1438, 698] width 111 height 22
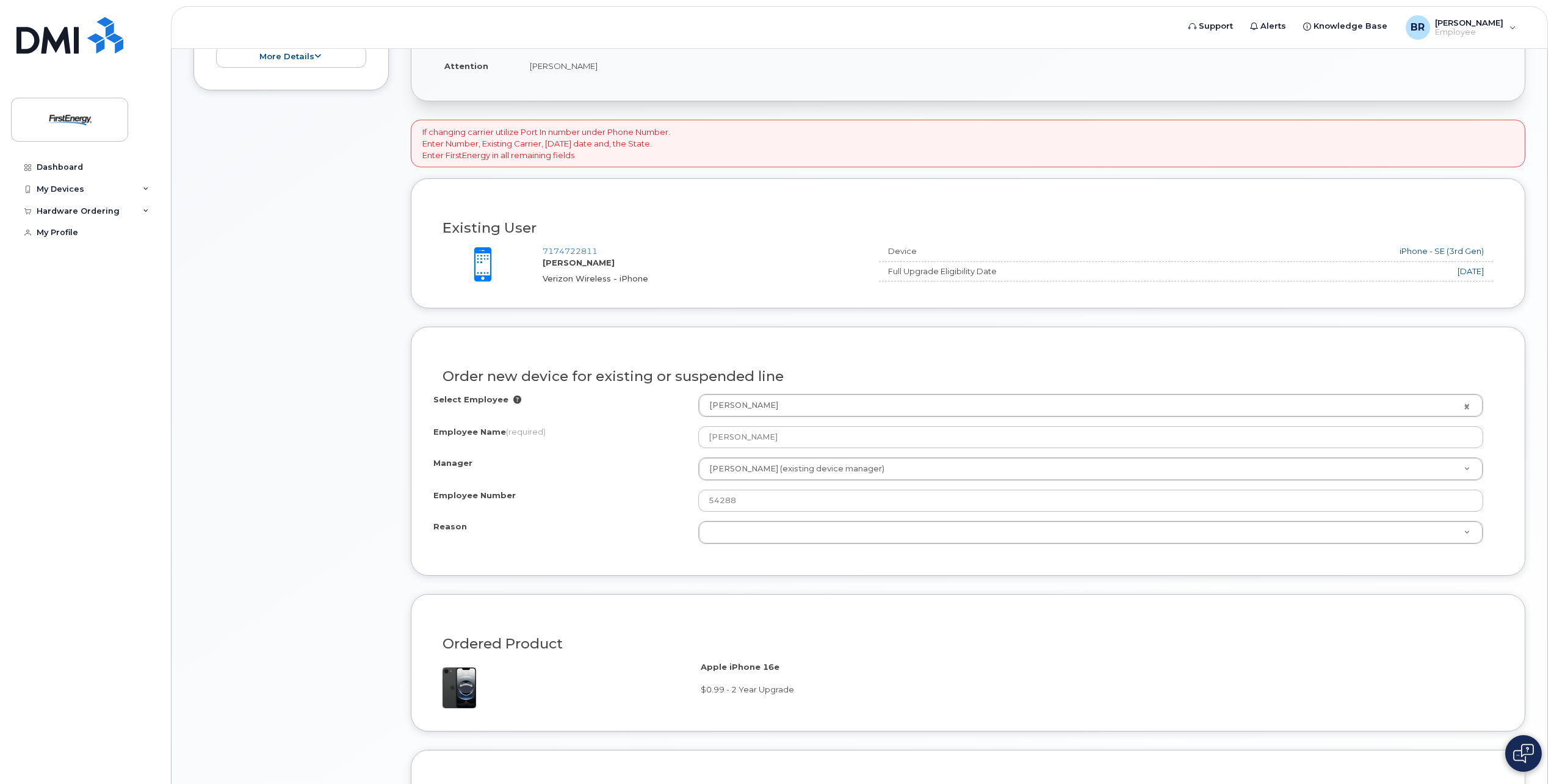
scroll to position [427, 0]
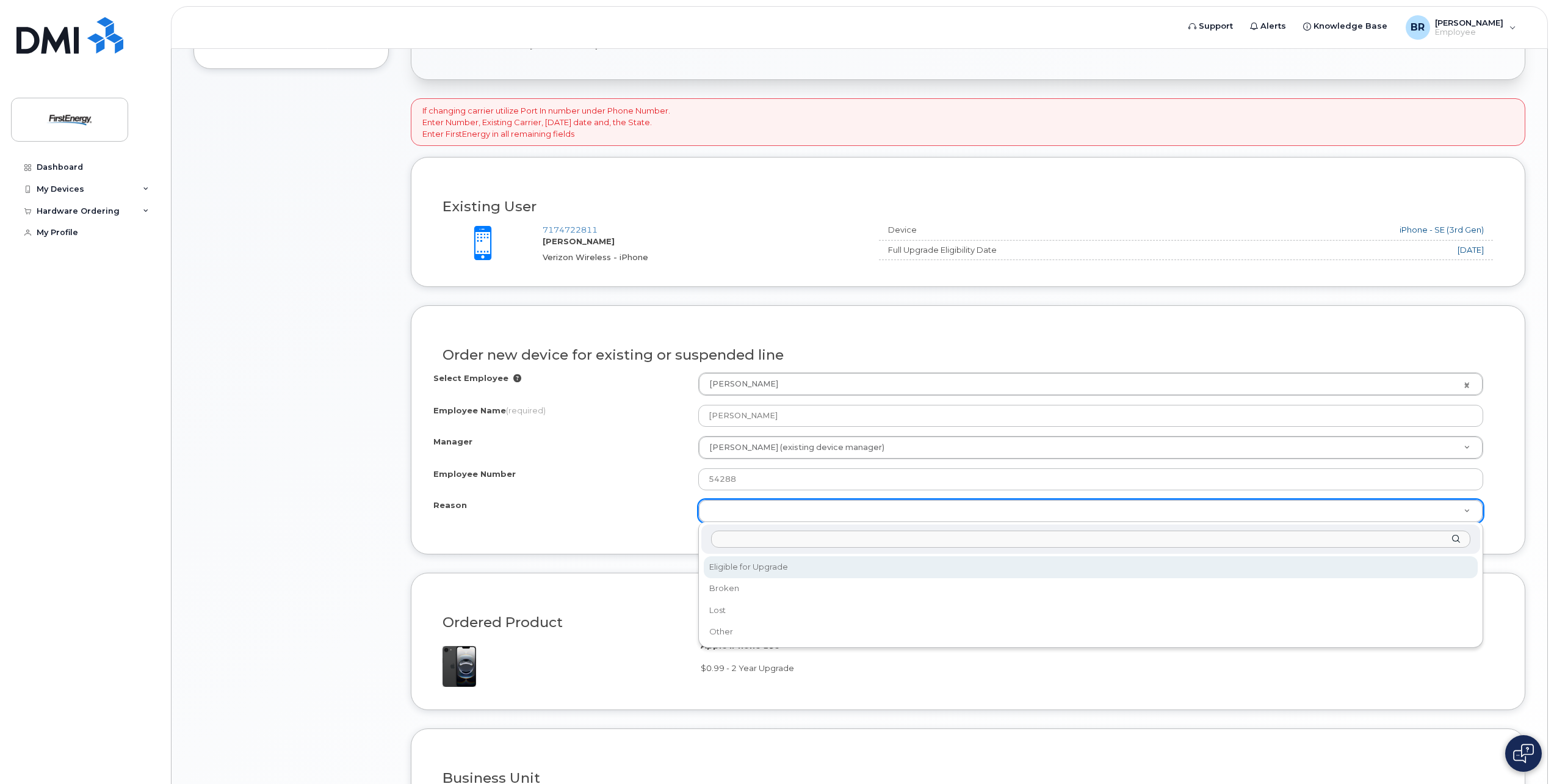
select select "eligible_for_upgrade"
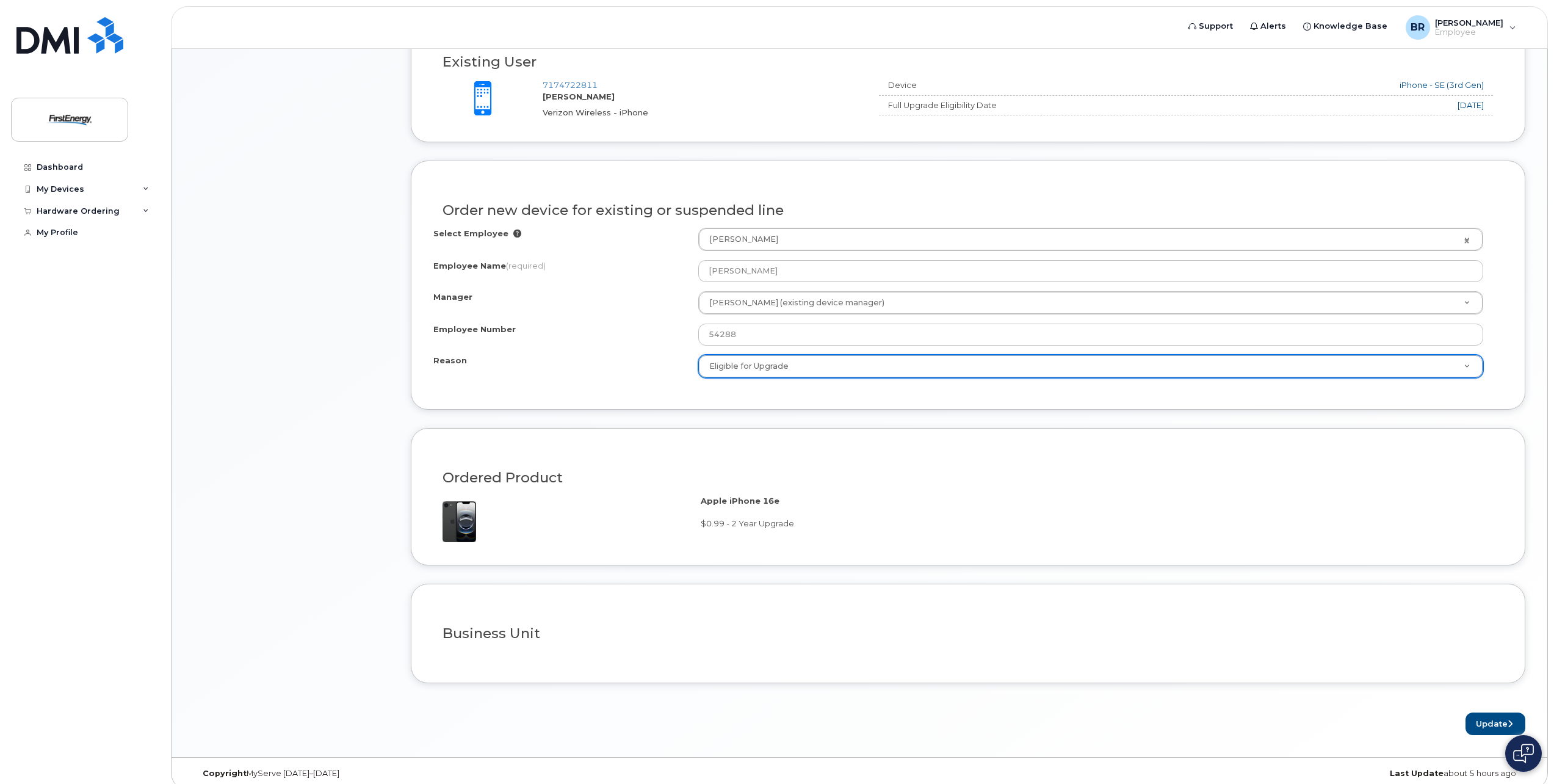
scroll to position [584, 0]
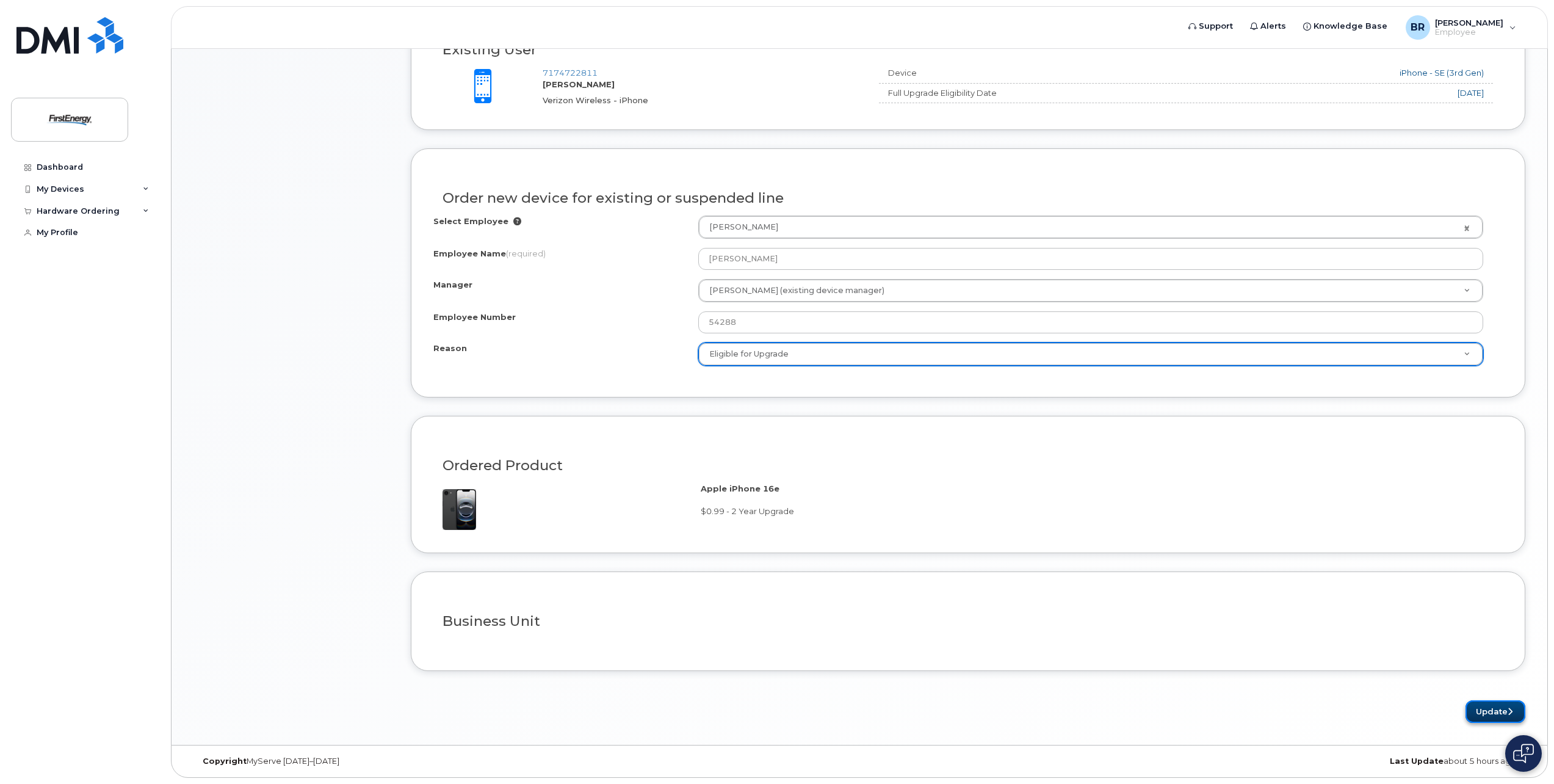
click at [1496, 711] on button "Update" at bounding box center [1495, 711] width 60 height 22
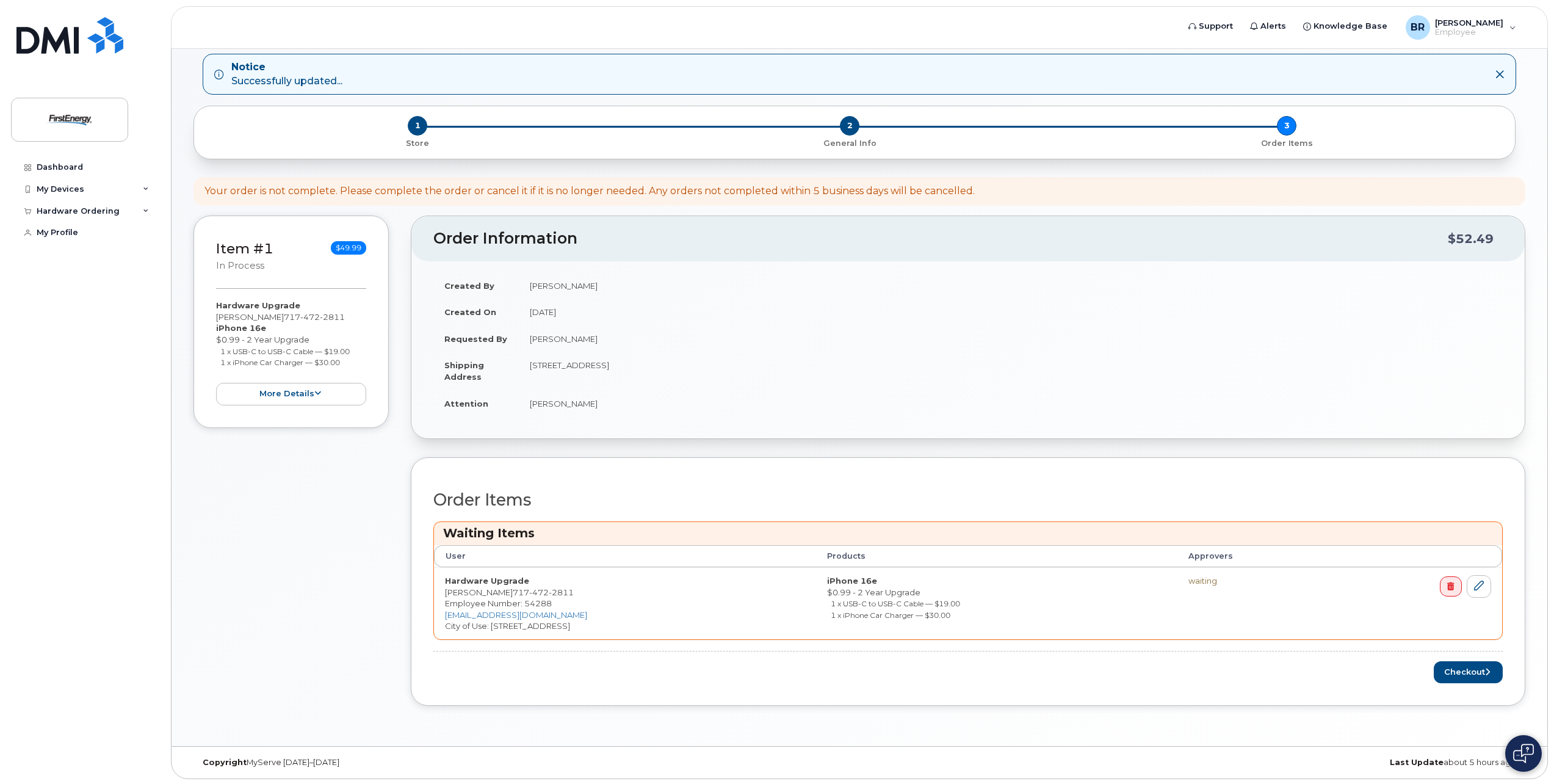
scroll to position [122, 0]
click at [1461, 666] on button "Checkout" at bounding box center [1468, 670] width 69 height 22
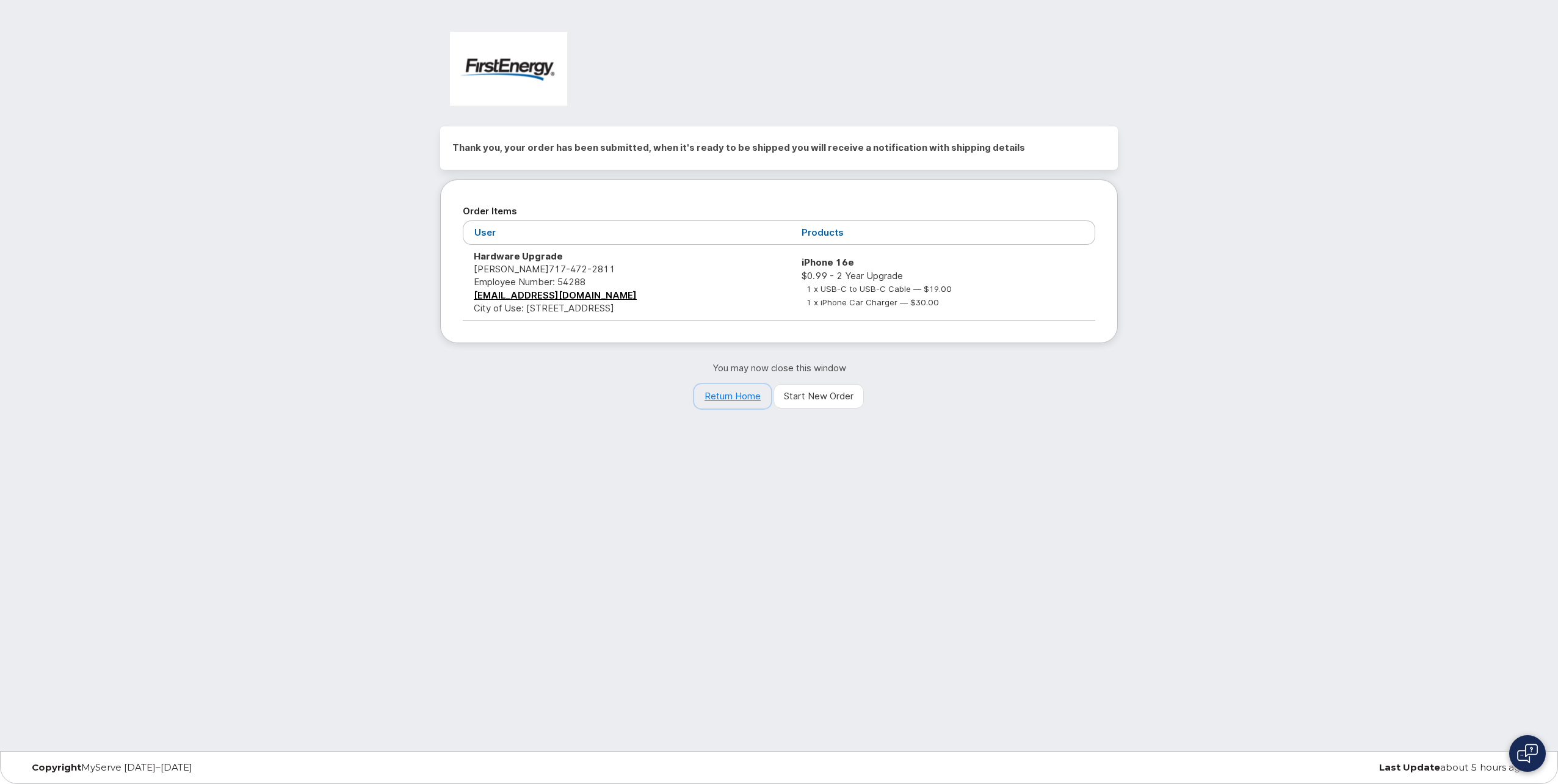
click at [730, 398] on link "Return Home" at bounding box center [732, 395] width 77 height 24
